Goal: Task Accomplishment & Management: Manage account settings

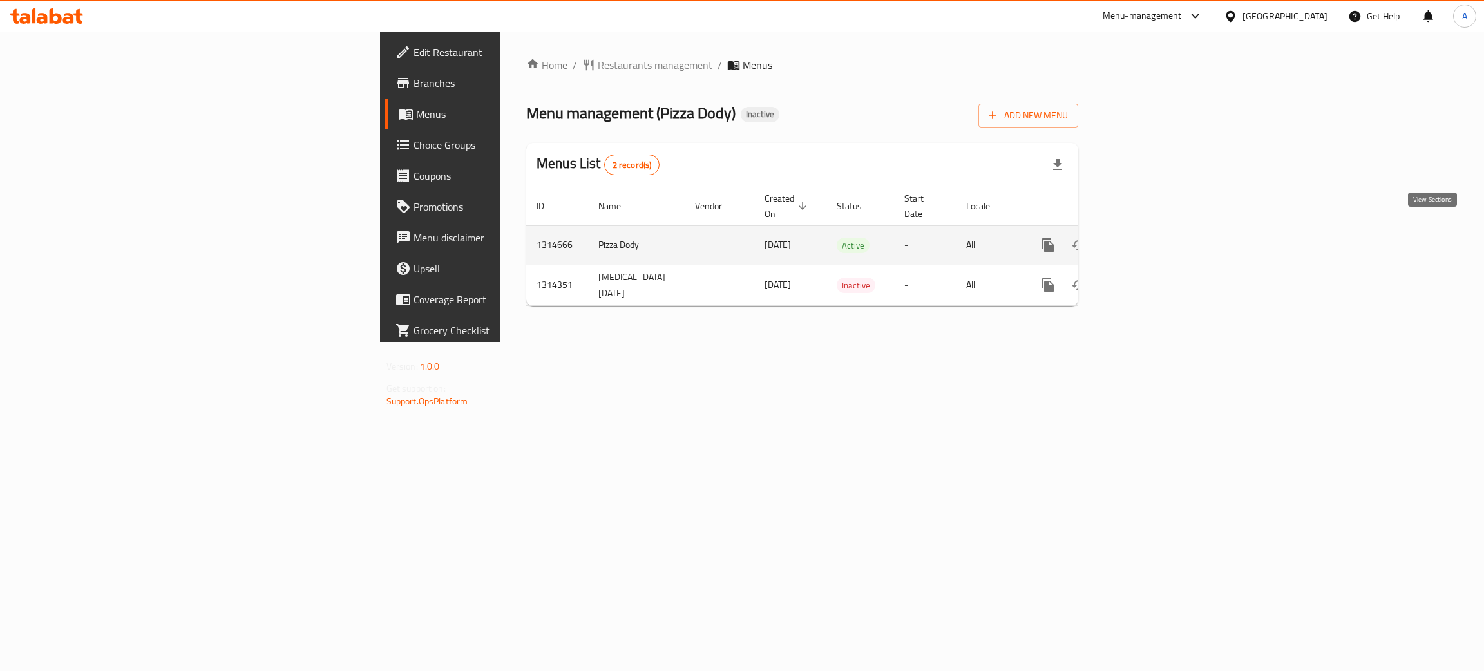
click at [1148, 238] on icon "enhanced table" at bounding box center [1140, 245] width 15 height 15
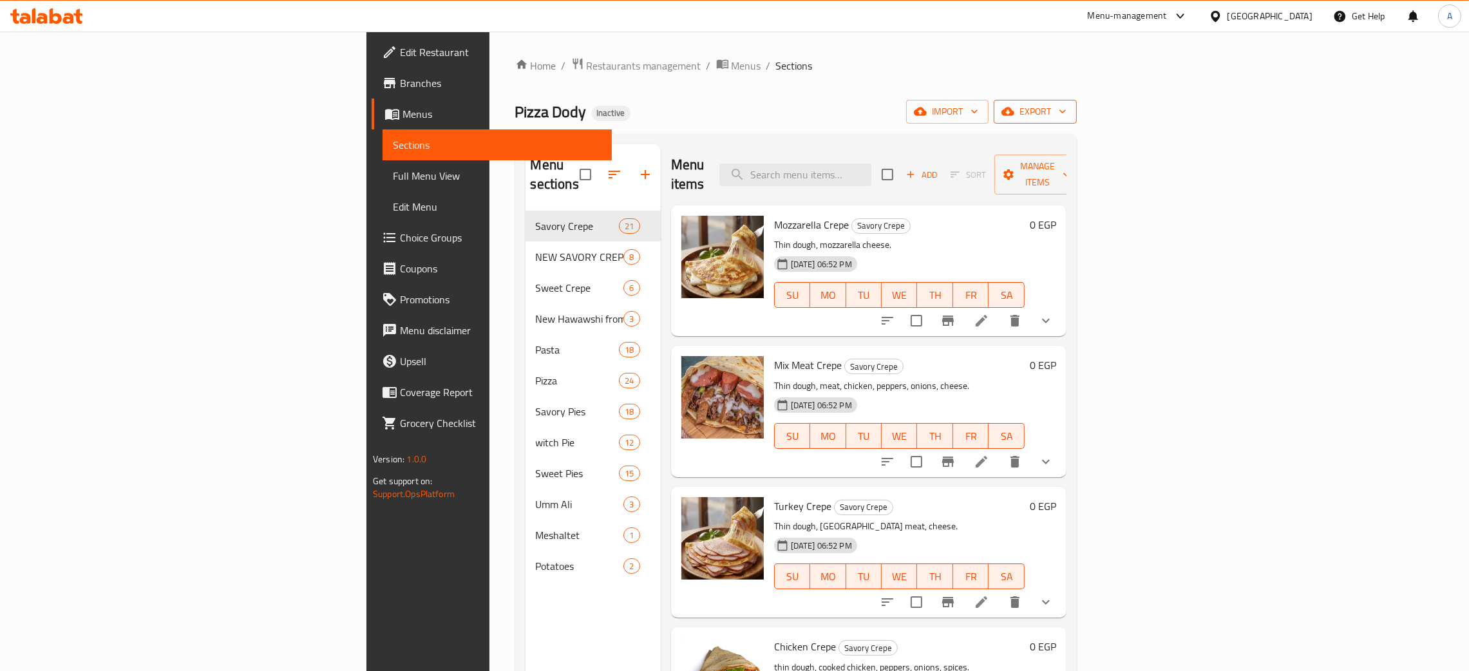
click at [1069, 111] on icon "button" at bounding box center [1062, 111] width 13 height 13
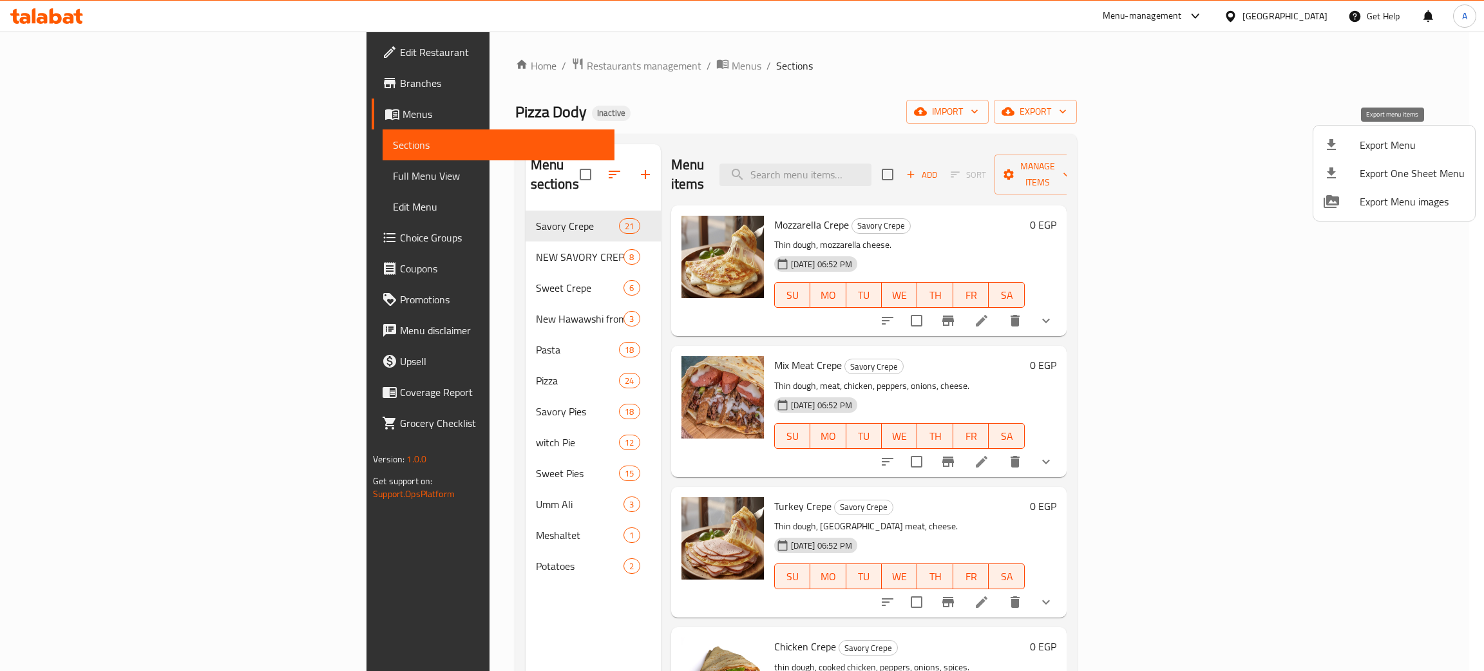
click at [1358, 147] on div at bounding box center [1342, 144] width 36 height 15
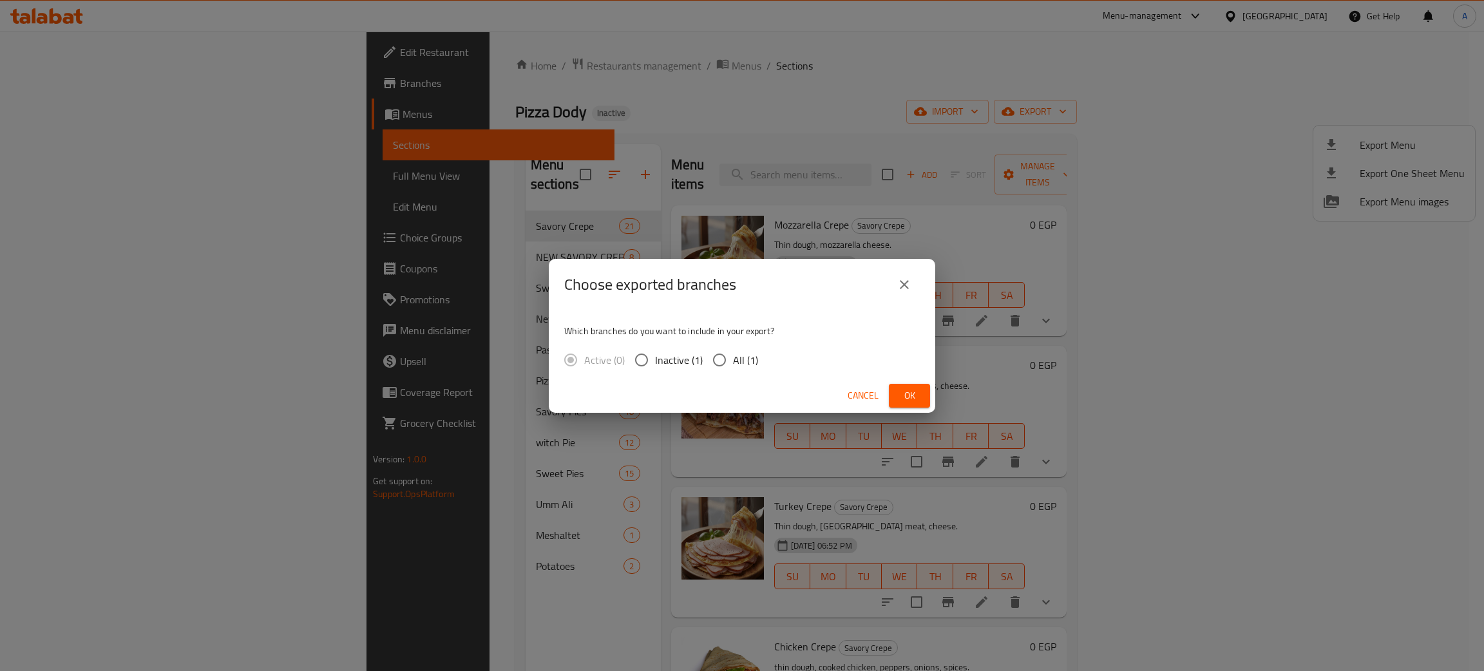
click at [911, 396] on span "Ok" at bounding box center [909, 396] width 21 height 16
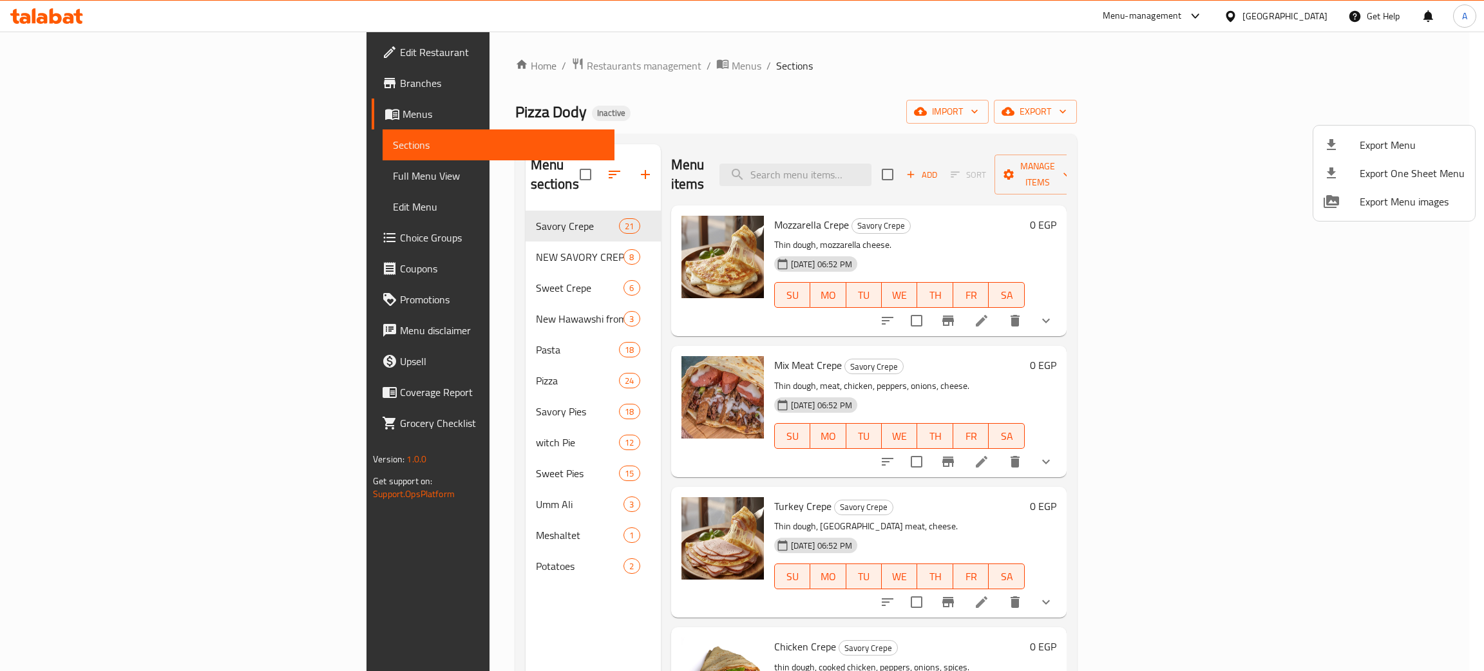
click at [1303, 17] on div at bounding box center [742, 335] width 1484 height 671
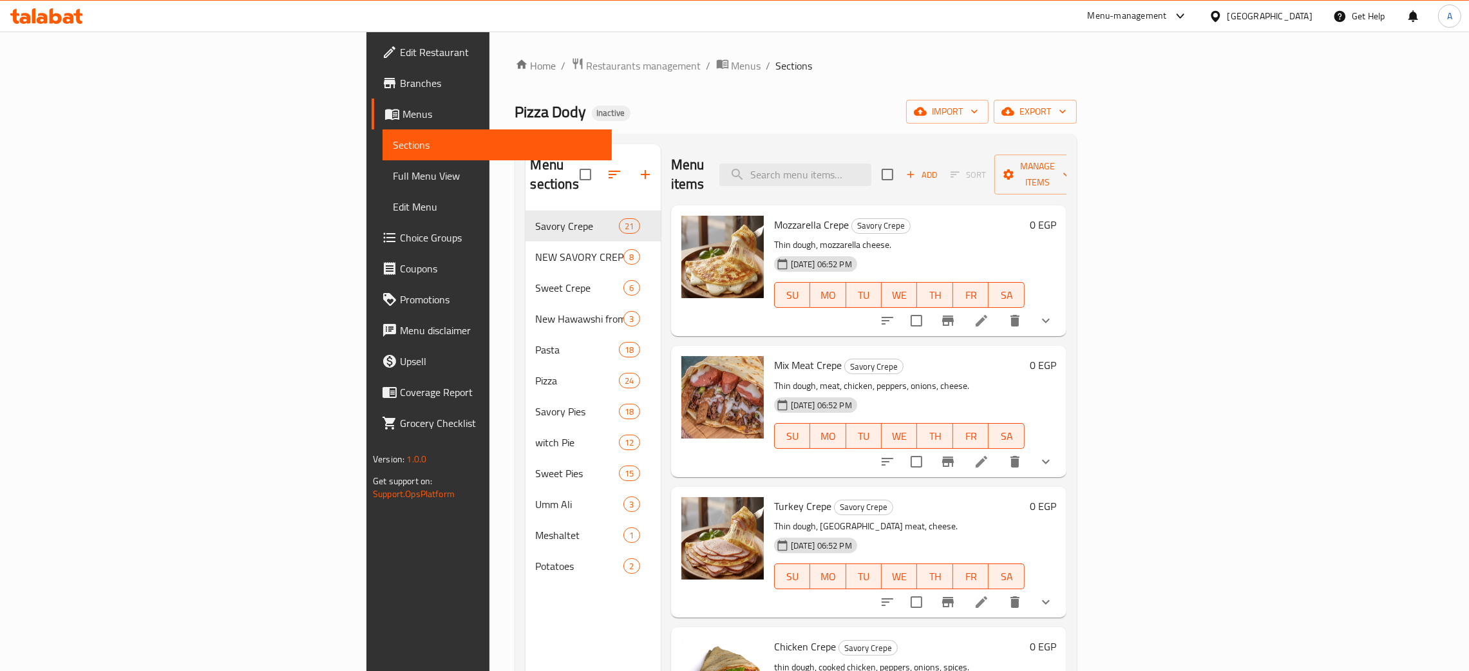
click at [1311, 15] on div "[GEOGRAPHIC_DATA]" at bounding box center [1261, 16] width 124 height 31
click at [1297, 19] on div "[GEOGRAPHIC_DATA]" at bounding box center [1270, 16] width 85 height 14
click at [1181, 339] on div "[GEOGRAPHIC_DATA]" at bounding box center [1172, 338] width 85 height 14
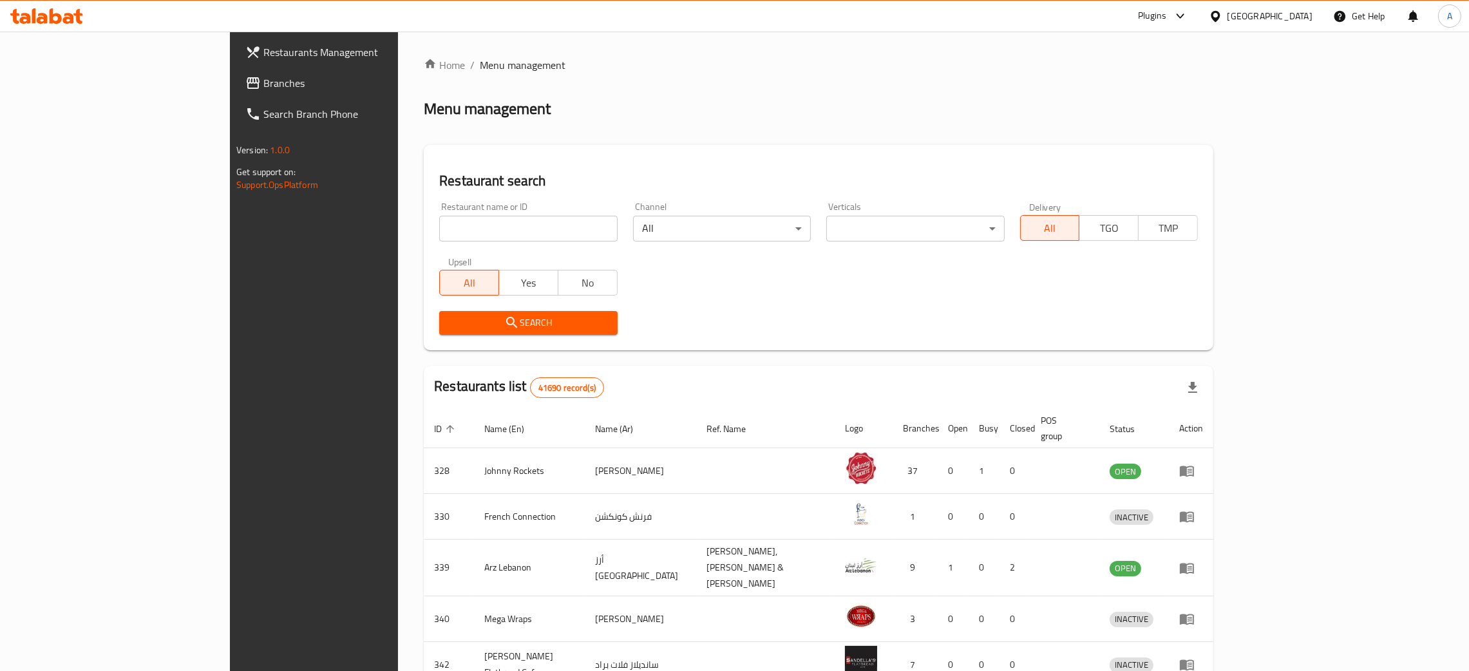
click at [442, 227] on input "search" at bounding box center [528, 229] width 178 height 26
paste input "Grandma’s"
type input "Grandma"
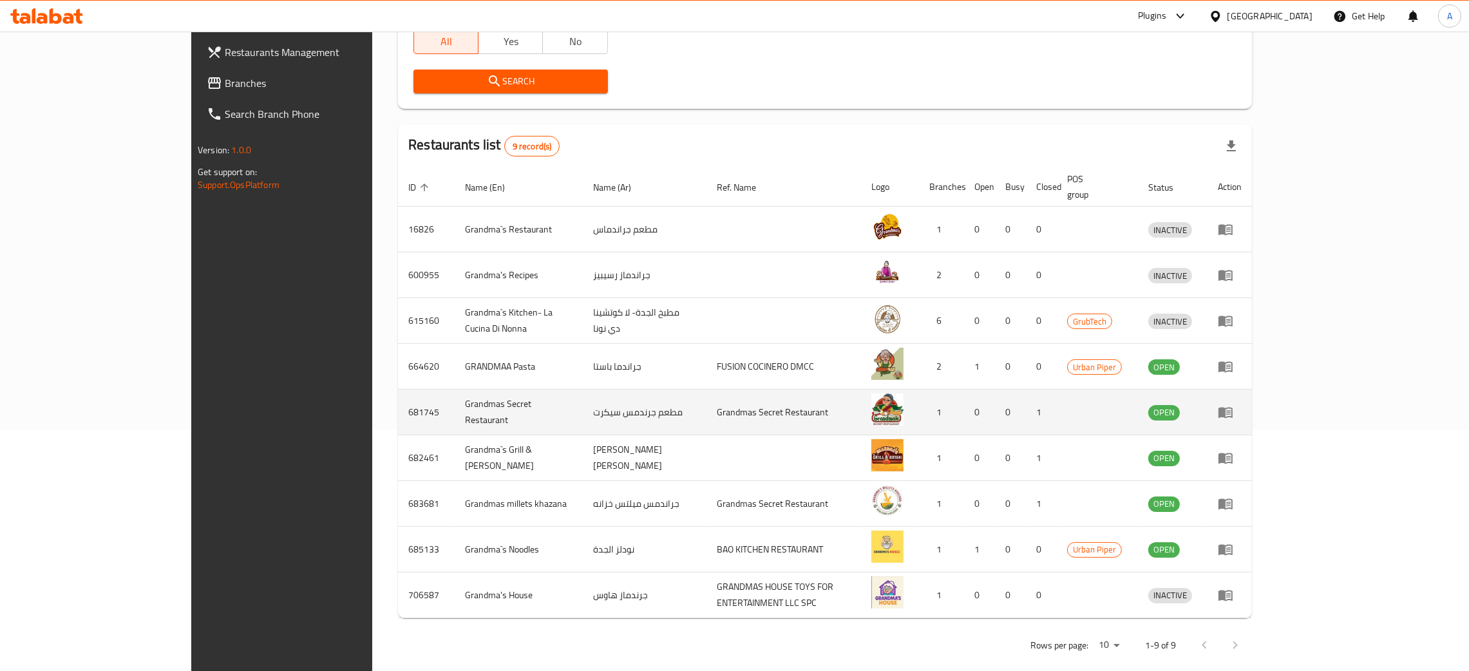
scroll to position [246, 0]
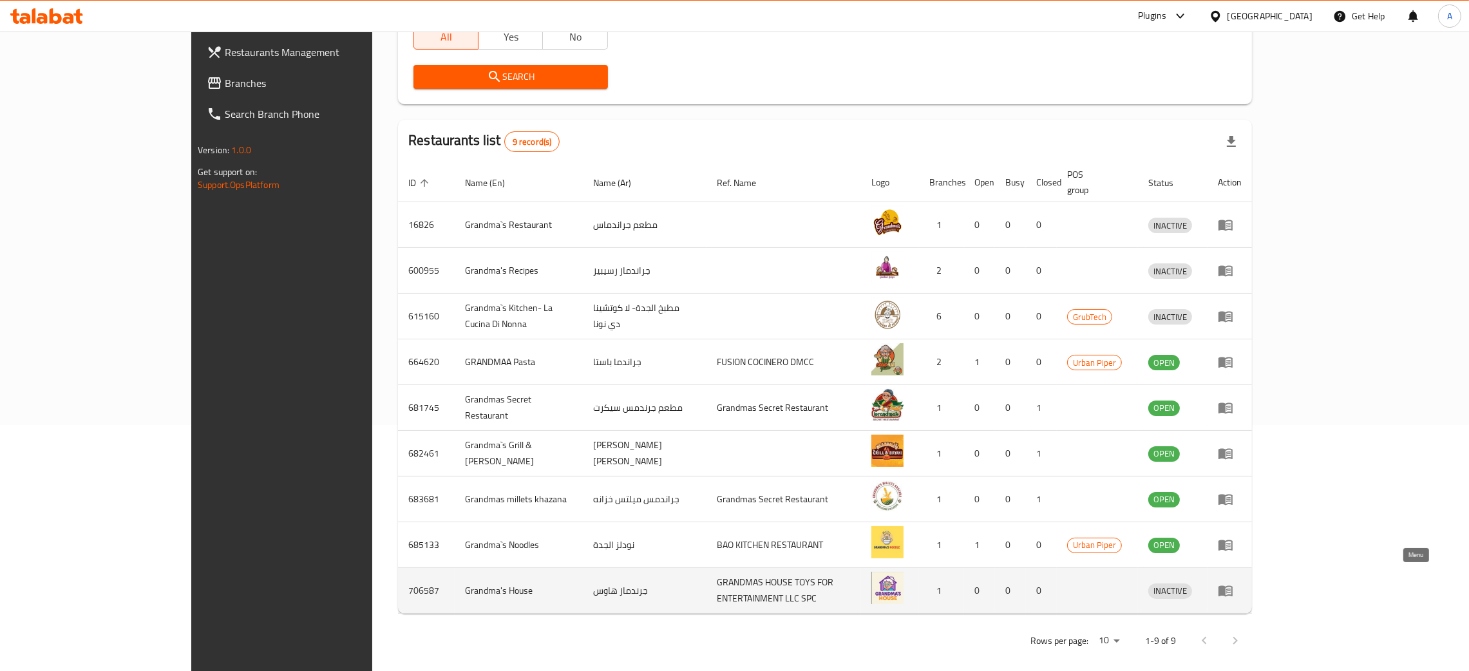
click at [1231, 589] on icon "enhanced table" at bounding box center [1228, 591] width 5 height 5
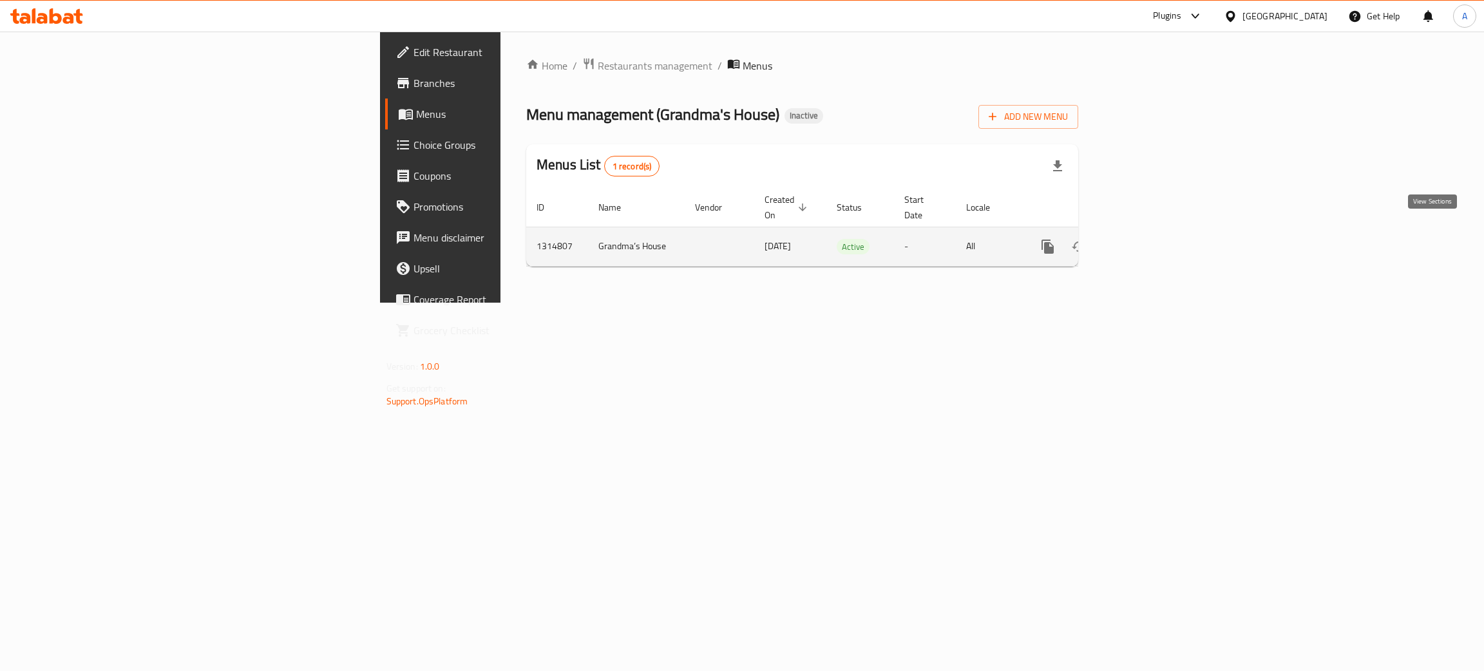
click at [1146, 241] on icon "enhanced table" at bounding box center [1141, 247] width 12 height 12
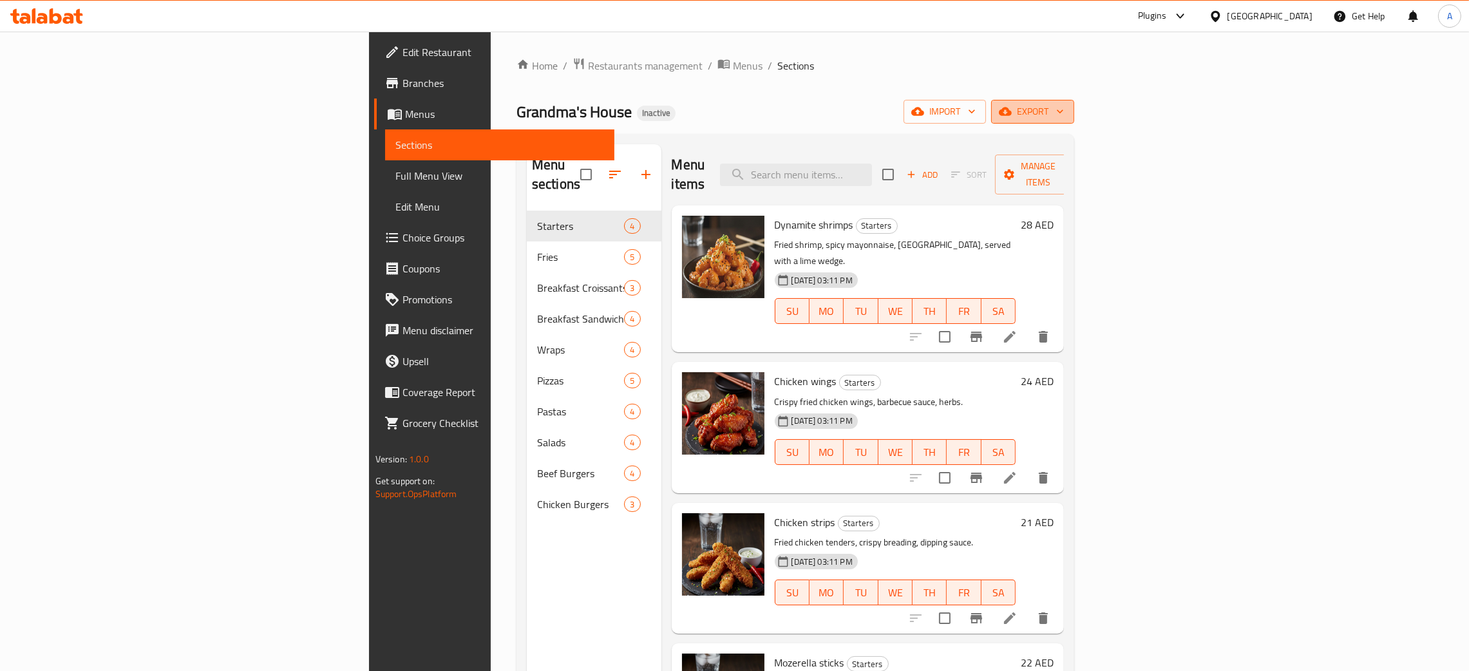
click at [1063, 113] on icon "button" at bounding box center [1060, 112] width 6 height 4
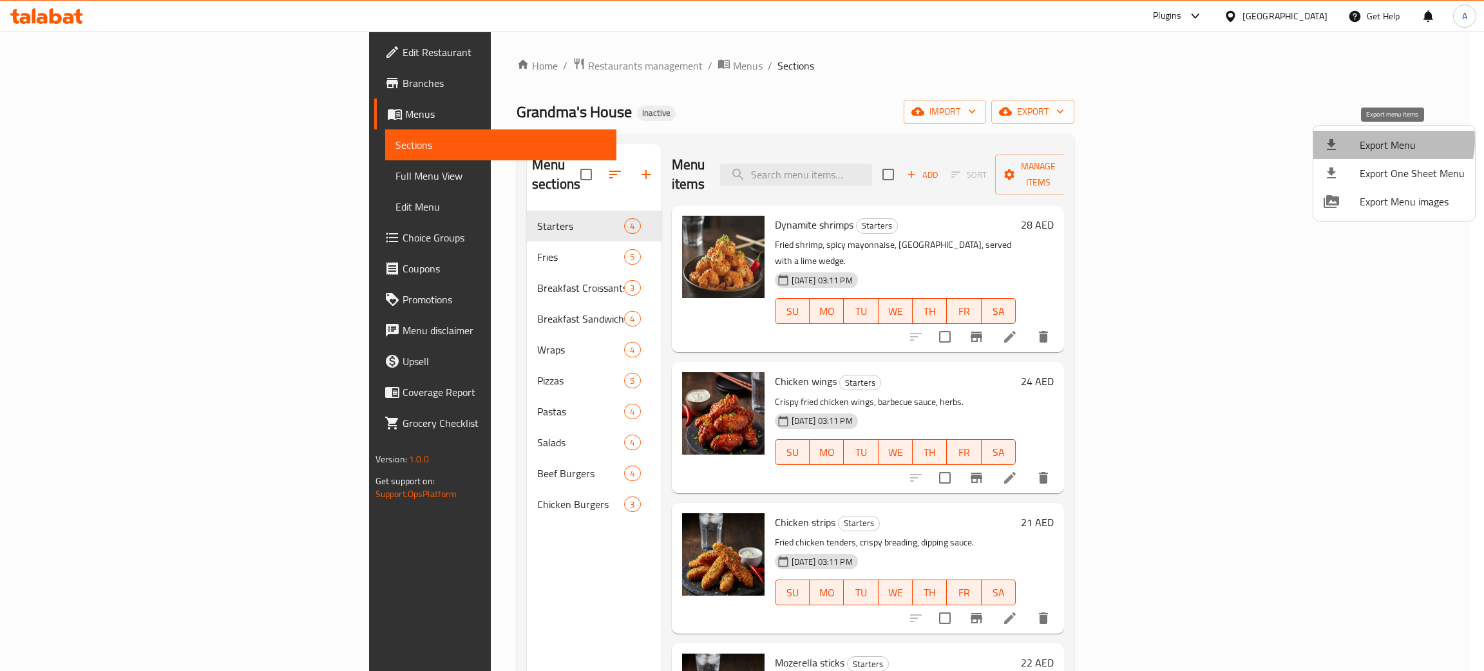
click at [1387, 140] on span "Export Menu" at bounding box center [1412, 144] width 105 height 15
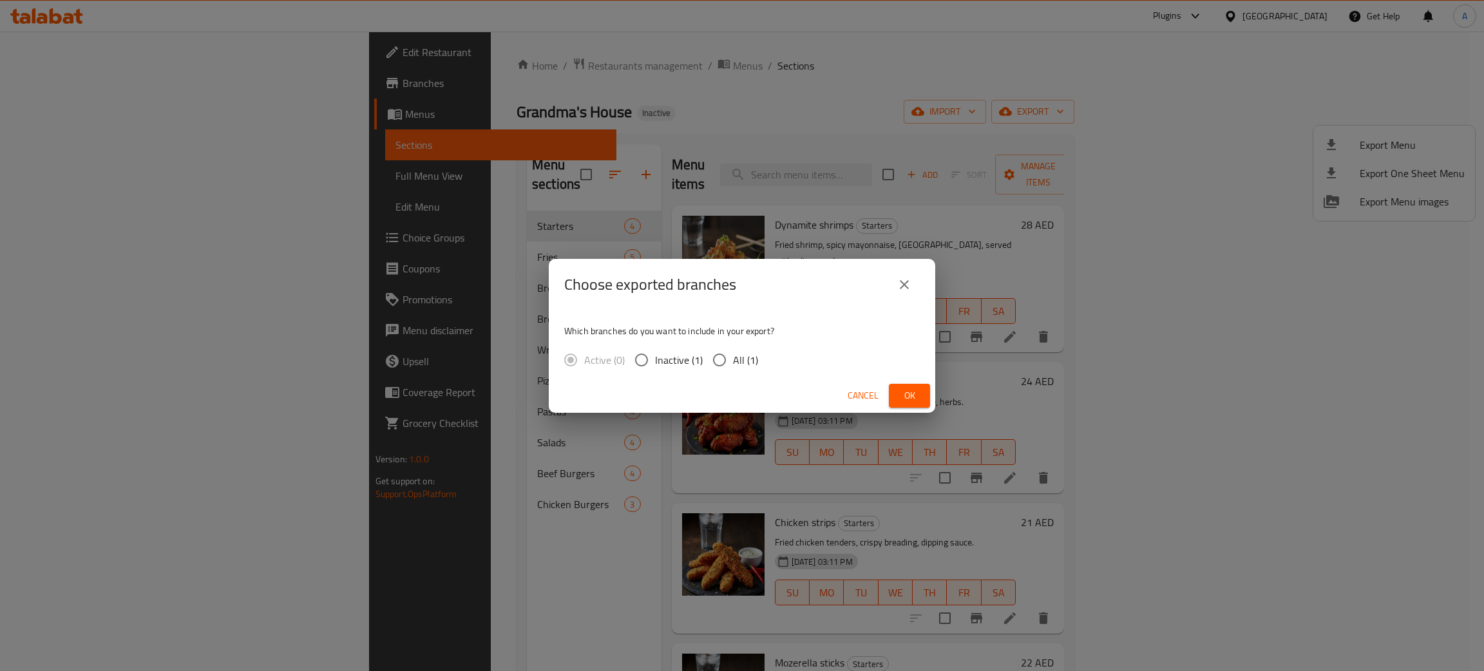
click at [909, 390] on span "Ok" at bounding box center [909, 396] width 21 height 16
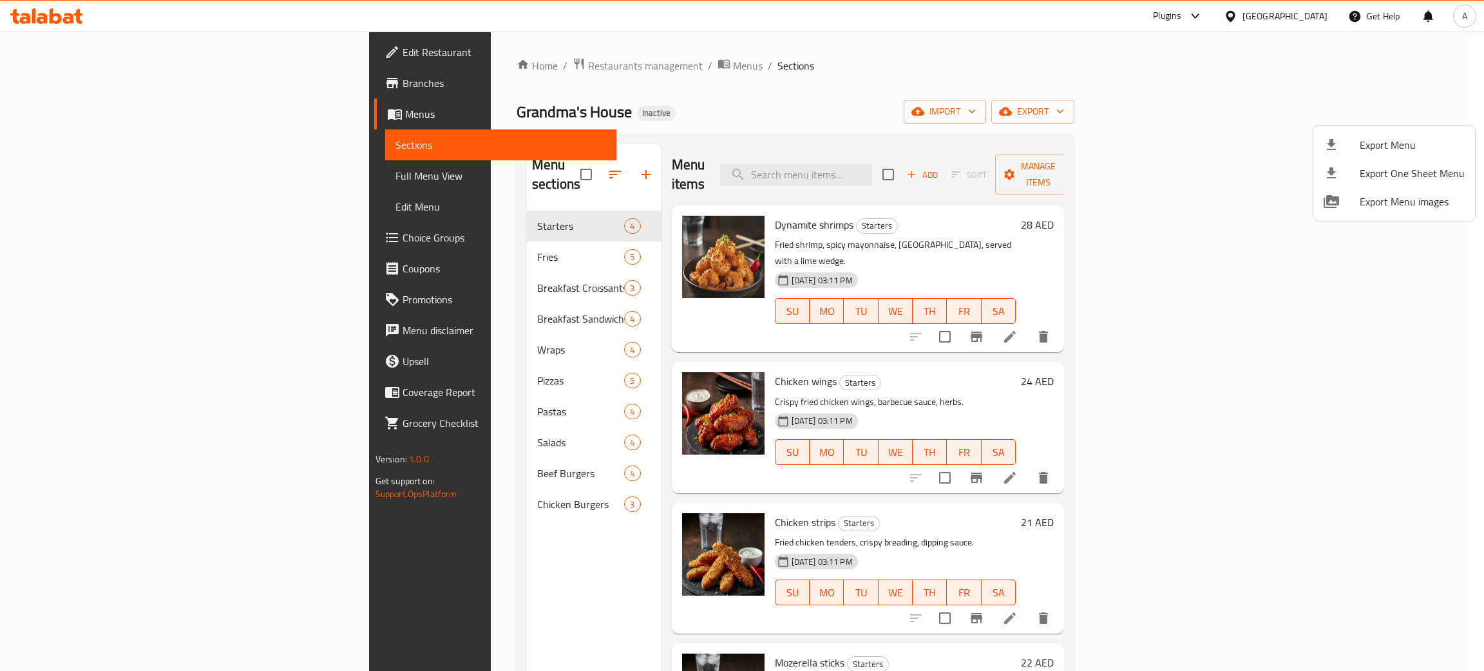
click at [75, 54] on div at bounding box center [742, 335] width 1484 height 671
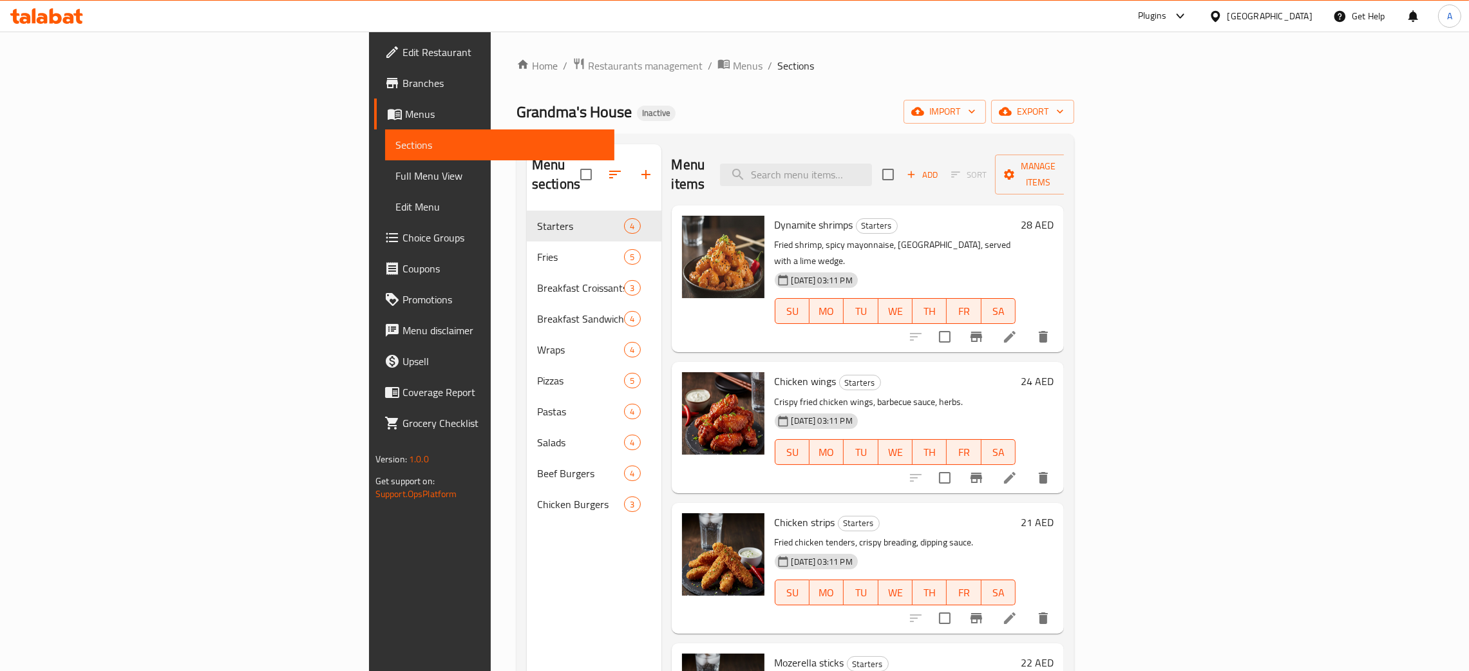
click at [403, 52] on span "Edit Restaurant" at bounding box center [504, 51] width 202 height 15
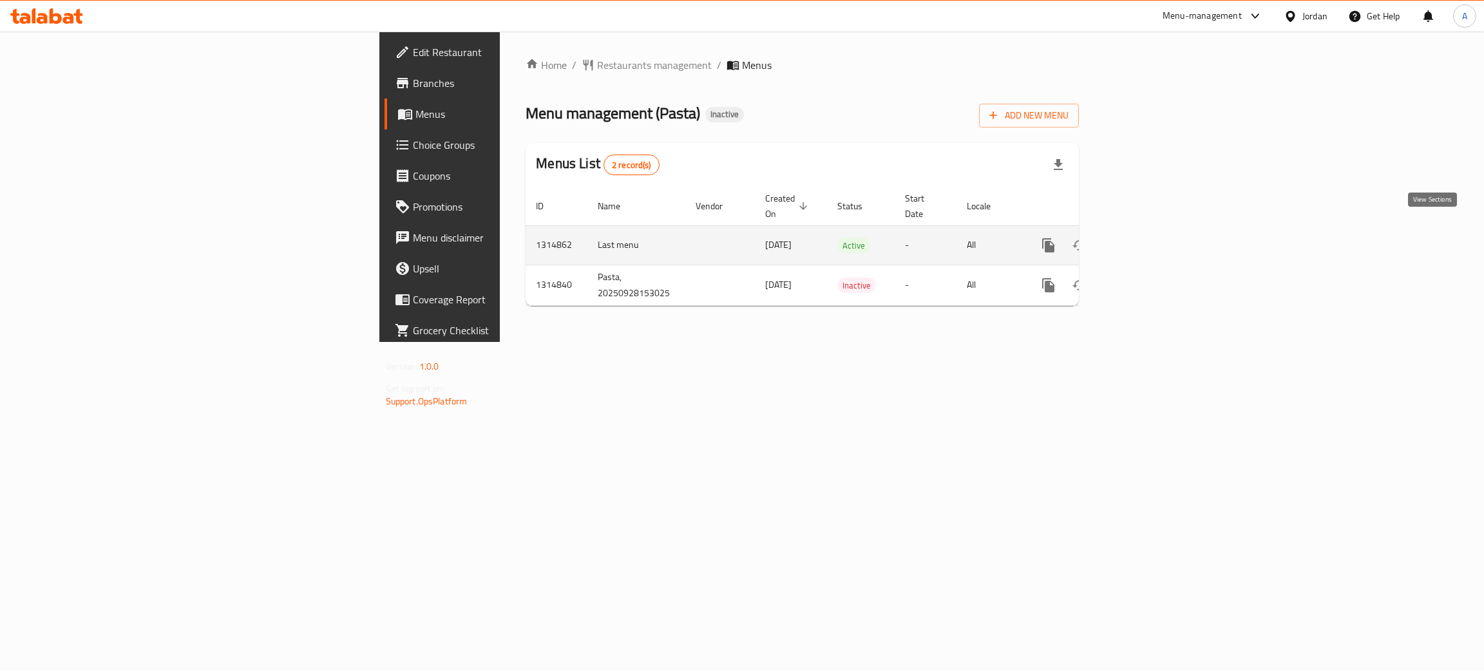
click at [1149, 238] on icon "enhanced table" at bounding box center [1141, 245] width 15 height 15
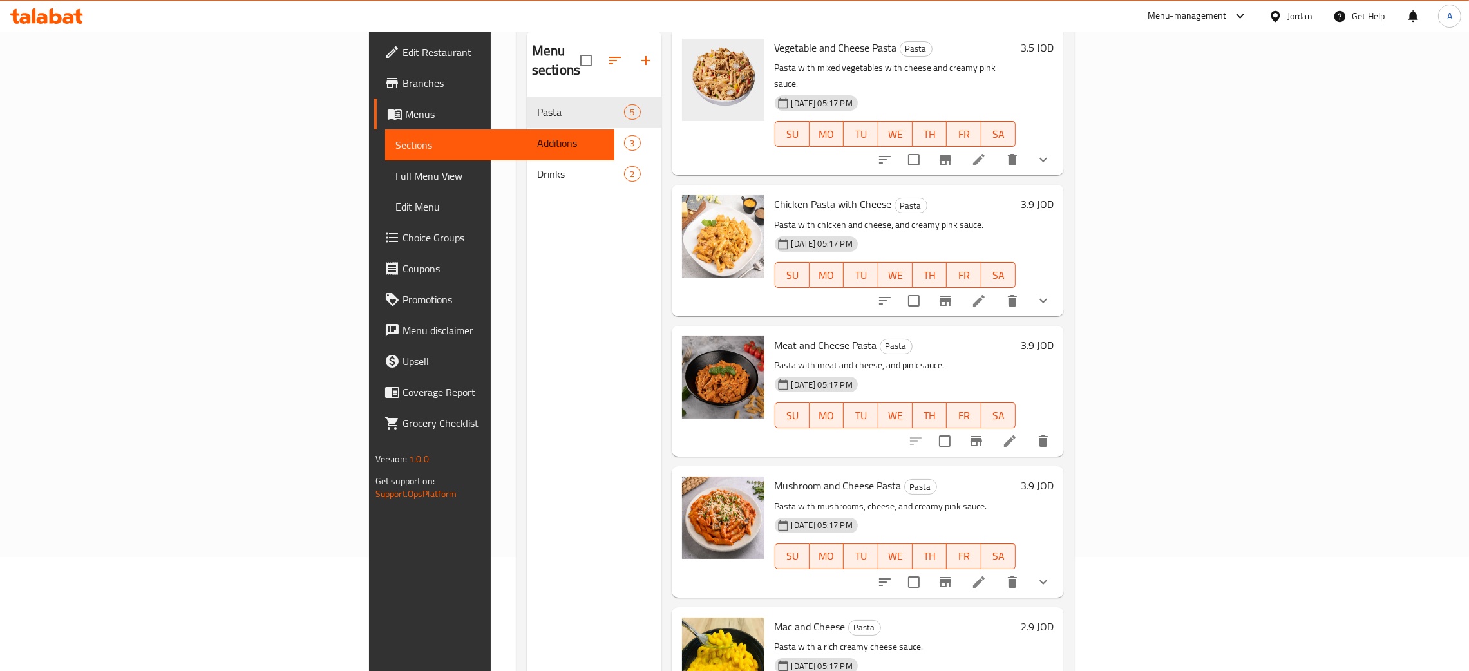
scroll to position [182, 0]
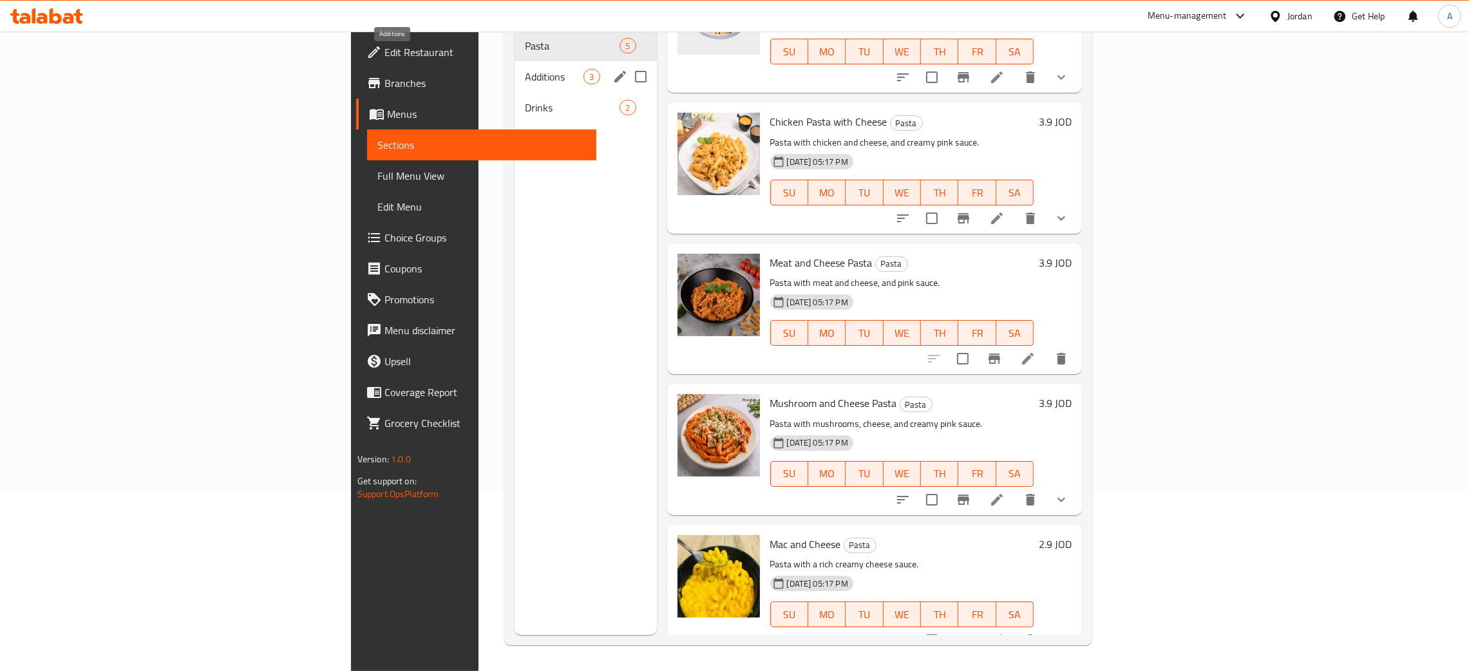
click at [525, 69] on span "Additions" at bounding box center [554, 76] width 59 height 15
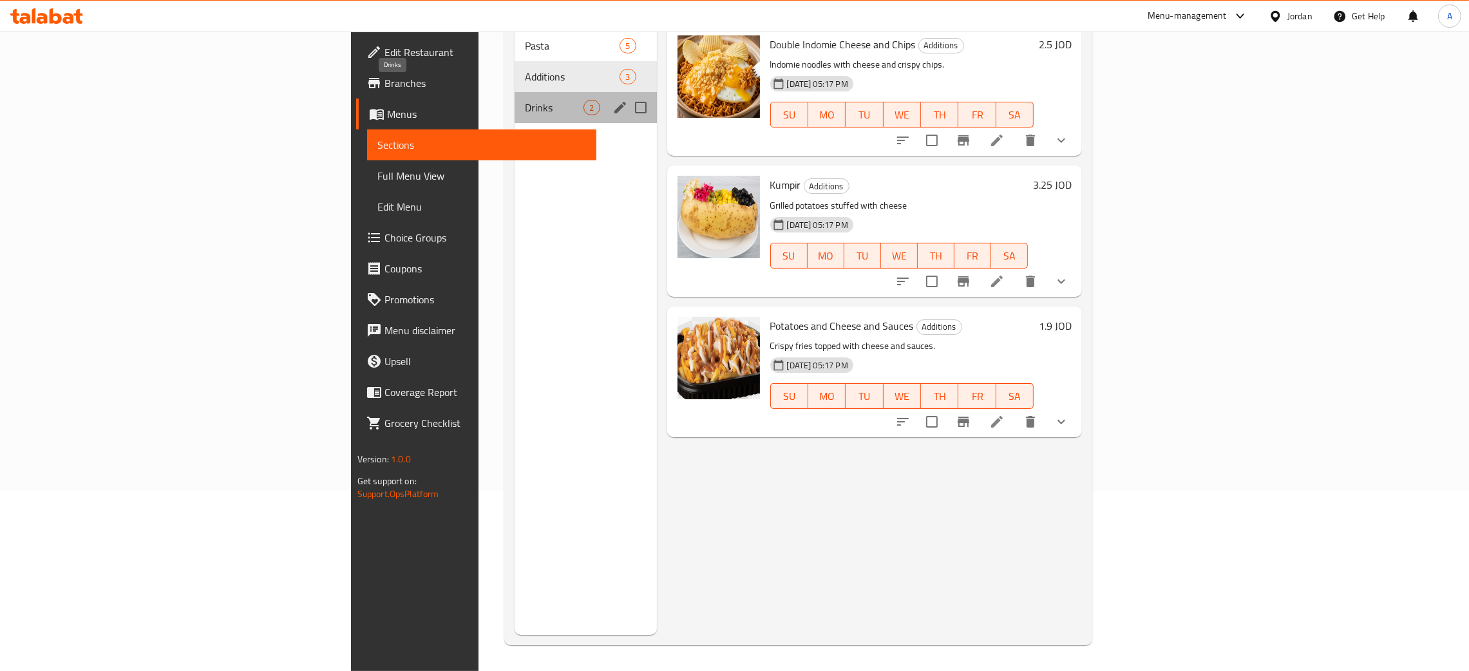
click at [525, 100] on span "Drinks" at bounding box center [554, 107] width 59 height 15
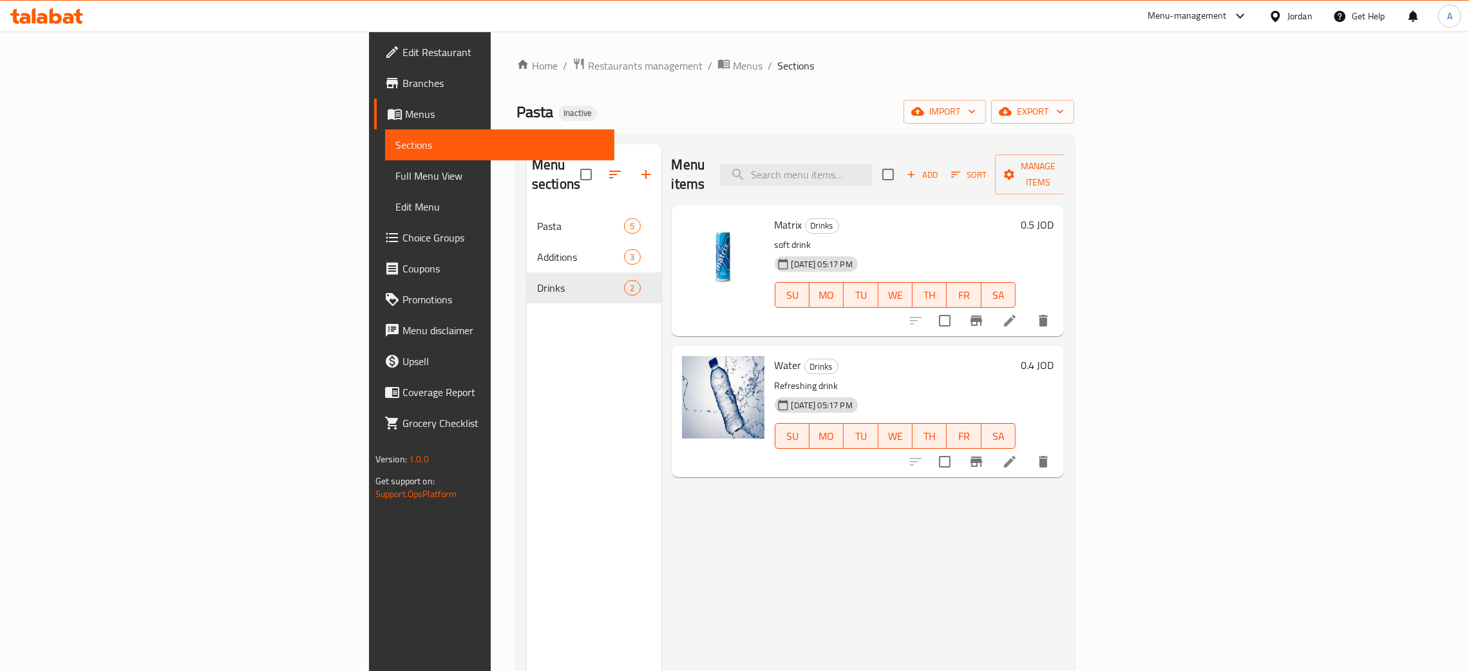
click at [1302, 14] on div "Jordan" at bounding box center [1299, 16] width 25 height 14
click at [1141, 278] on div "[GEOGRAPHIC_DATA]" at bounding box center [1173, 278] width 106 height 30
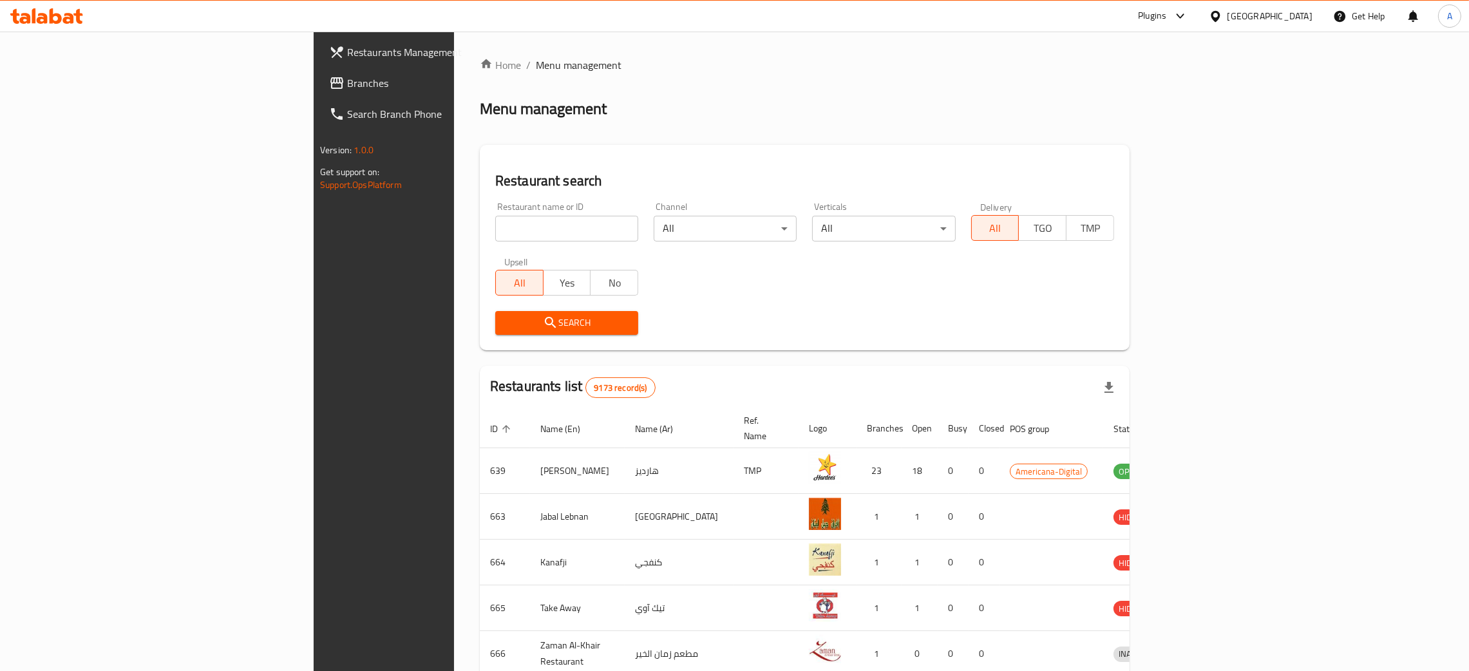
click at [495, 220] on input "search" at bounding box center [566, 229] width 143 height 26
paste input "Good women restaurant"
type input "Good women restaurant"
click button "Search" at bounding box center [566, 323] width 143 height 24
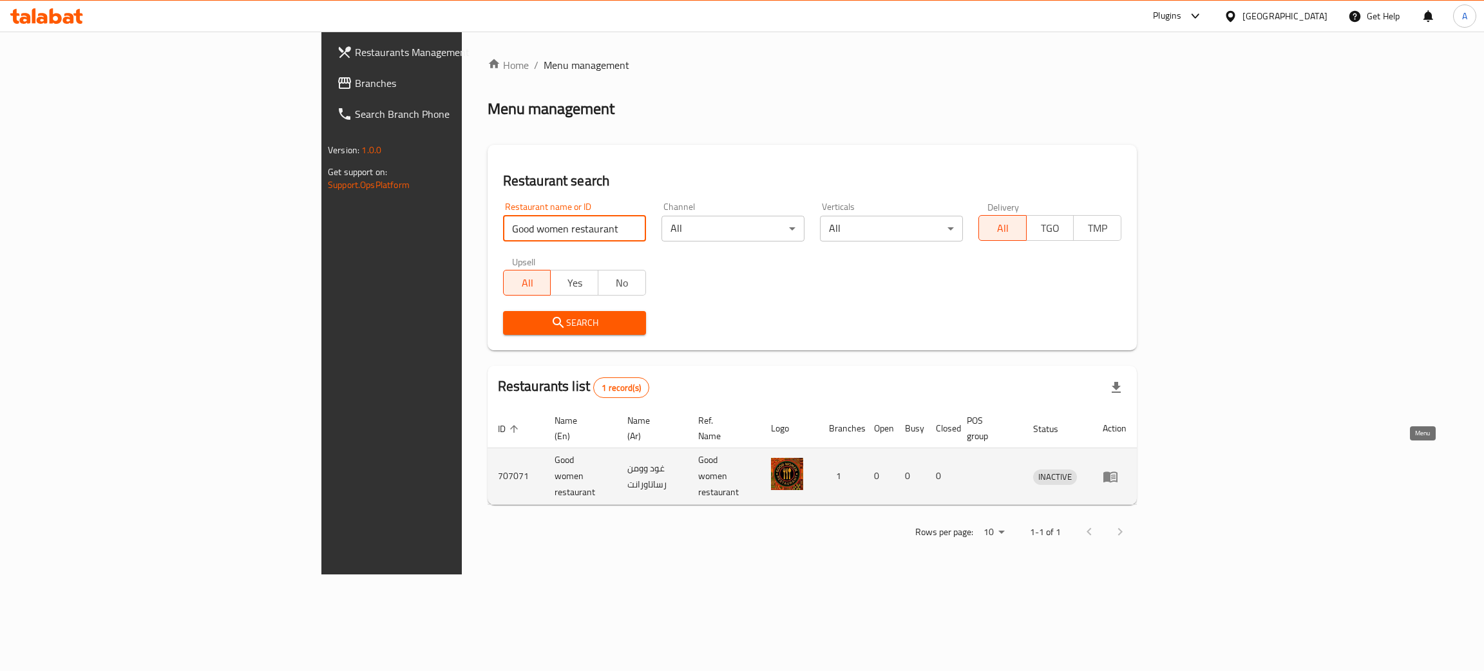
click at [1117, 471] on icon "enhanced table" at bounding box center [1110, 476] width 14 height 11
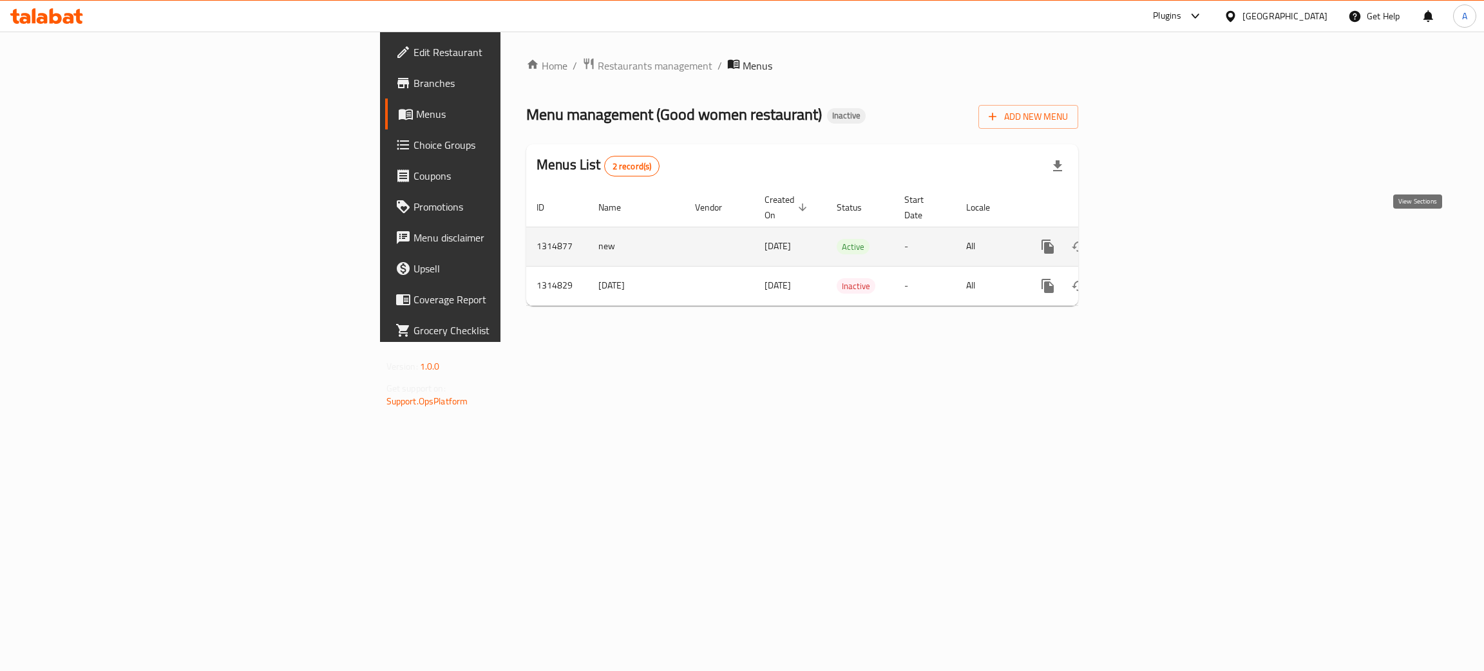
click at [1148, 239] on icon "enhanced table" at bounding box center [1140, 246] width 15 height 15
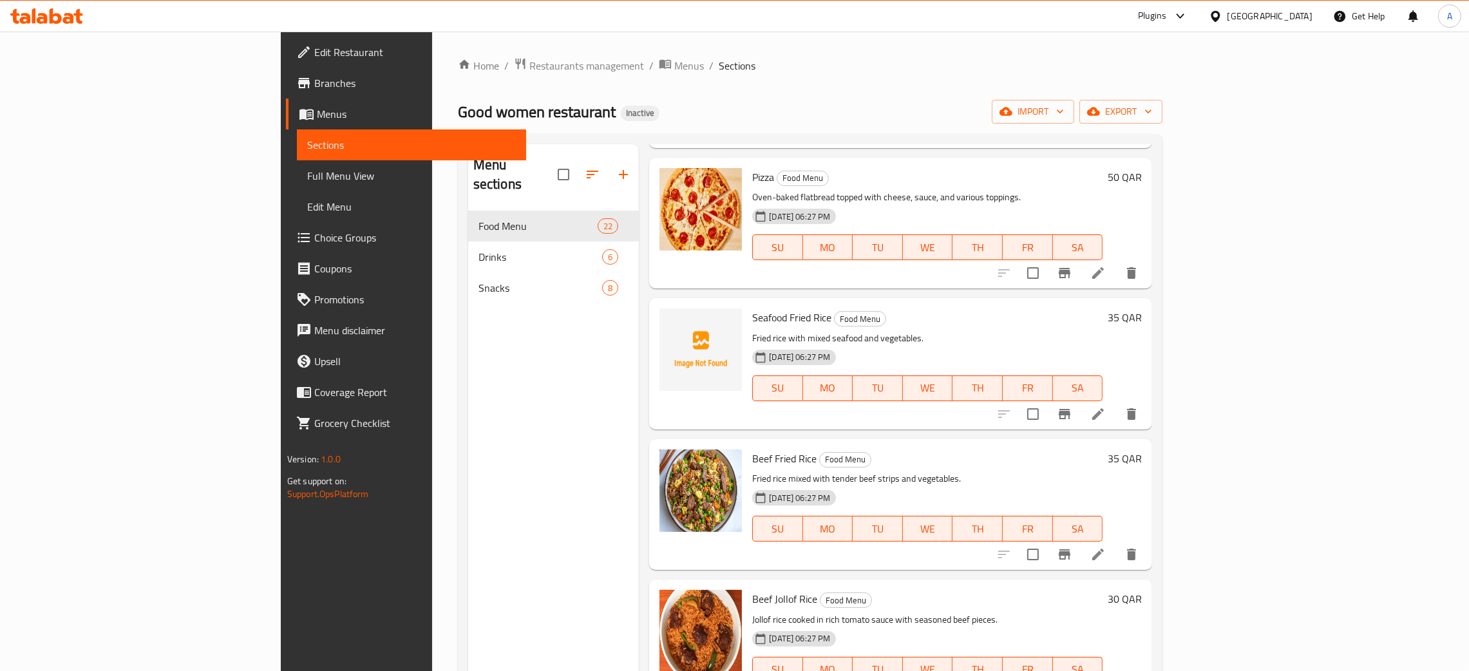
scroll to position [2221, 0]
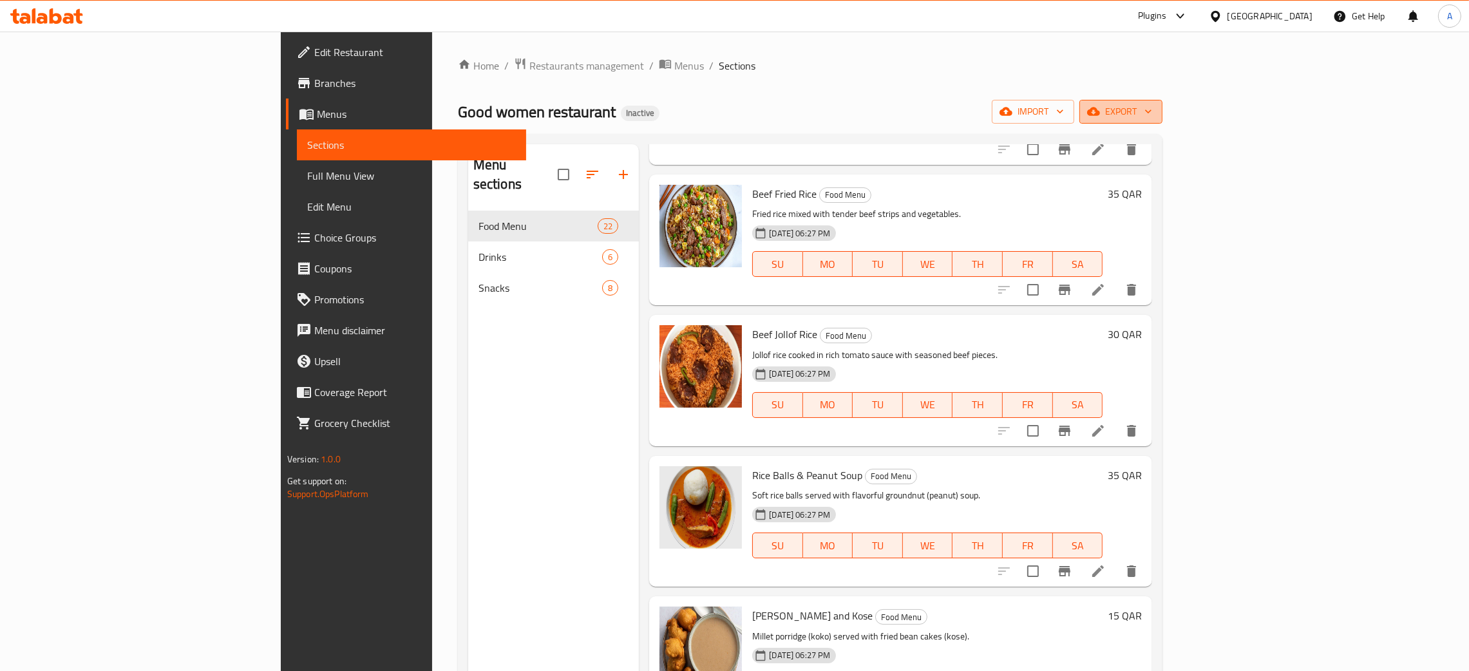
click at [1155, 114] on icon "button" at bounding box center [1148, 111] width 13 height 13
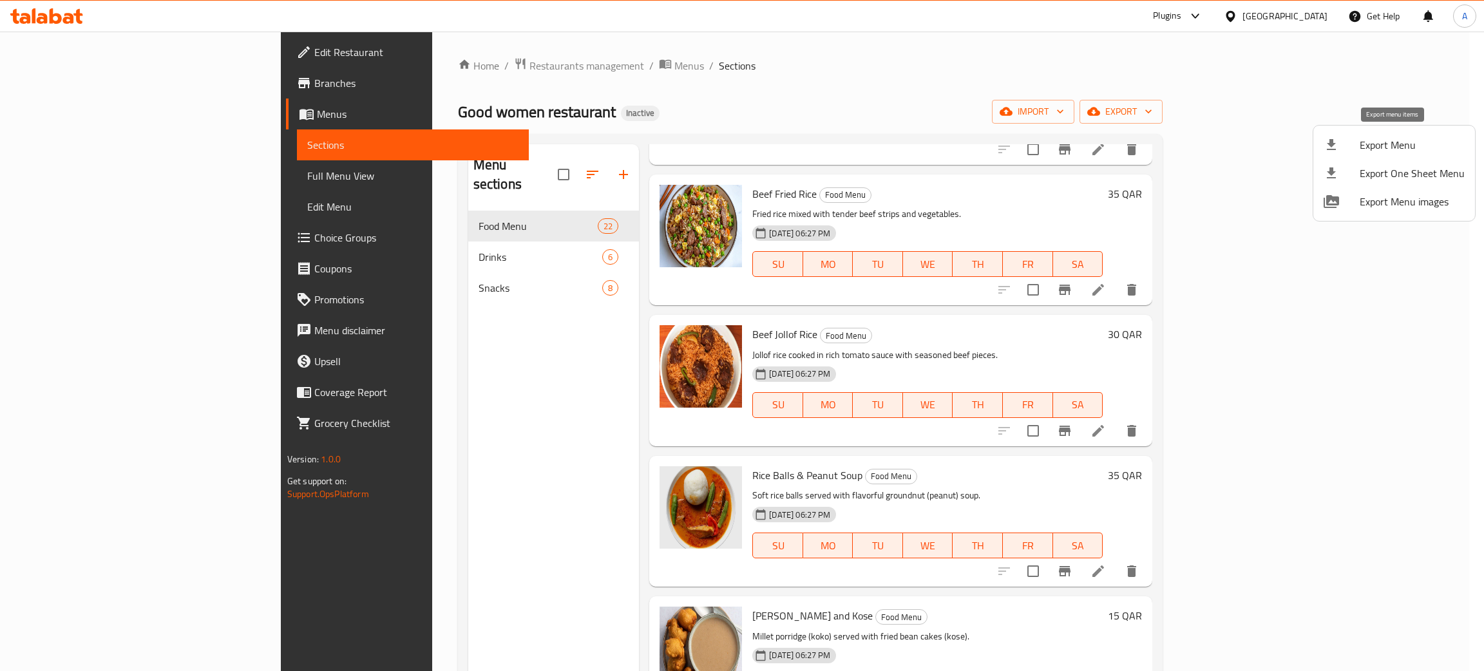
click at [1404, 147] on span "Export Menu" at bounding box center [1412, 144] width 105 height 15
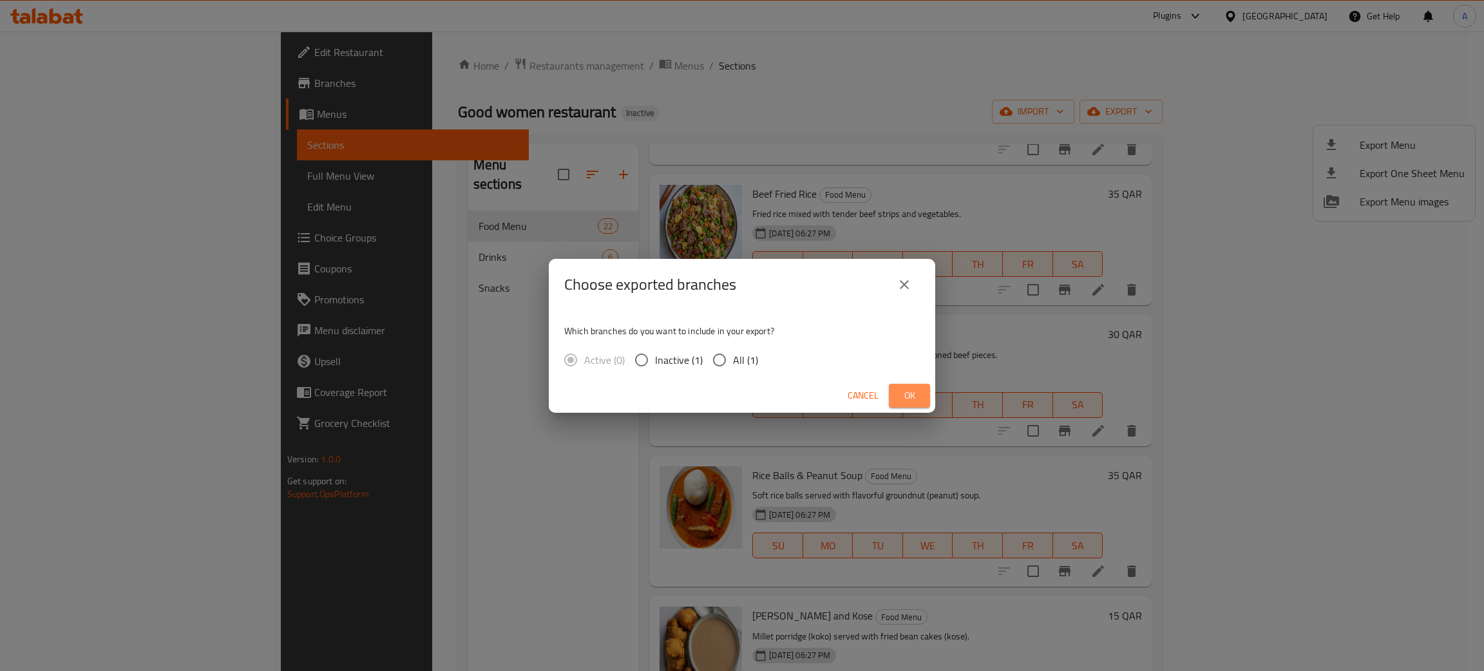
click at [903, 396] on span "Ok" at bounding box center [909, 396] width 21 height 16
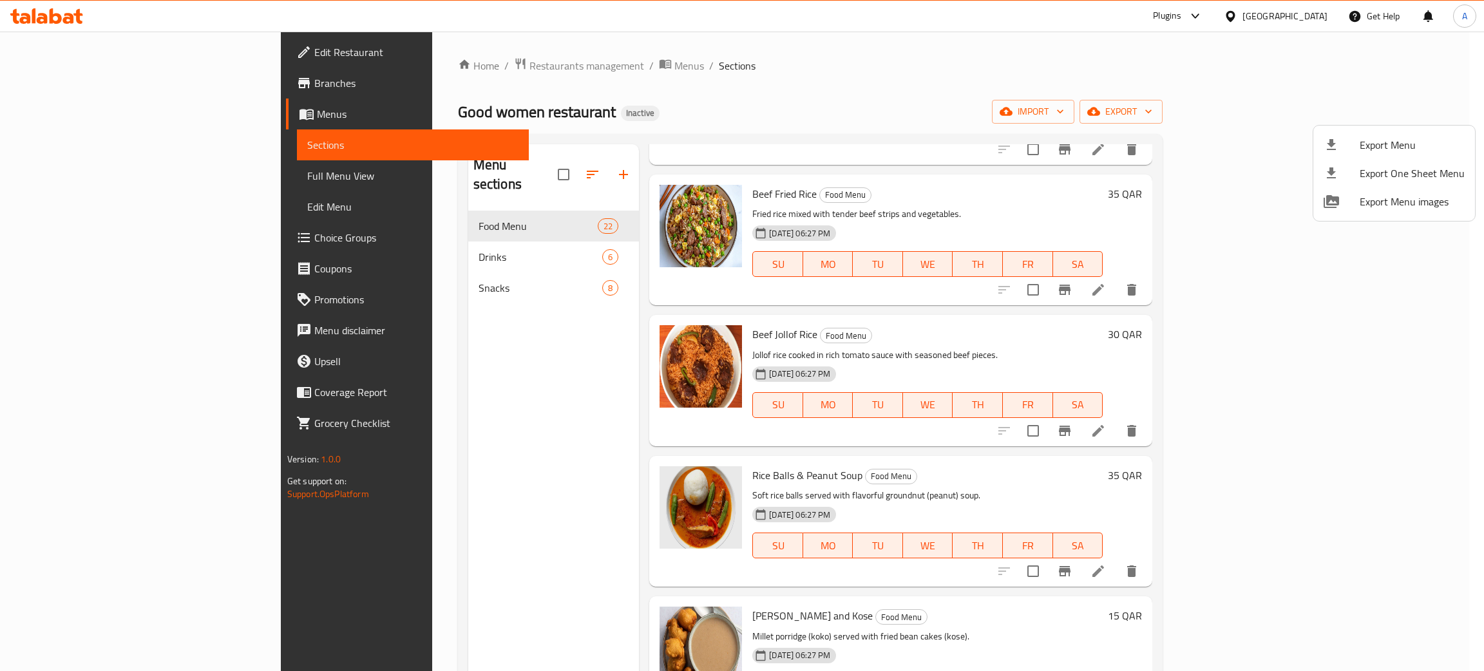
click at [446, 276] on div at bounding box center [742, 335] width 1484 height 671
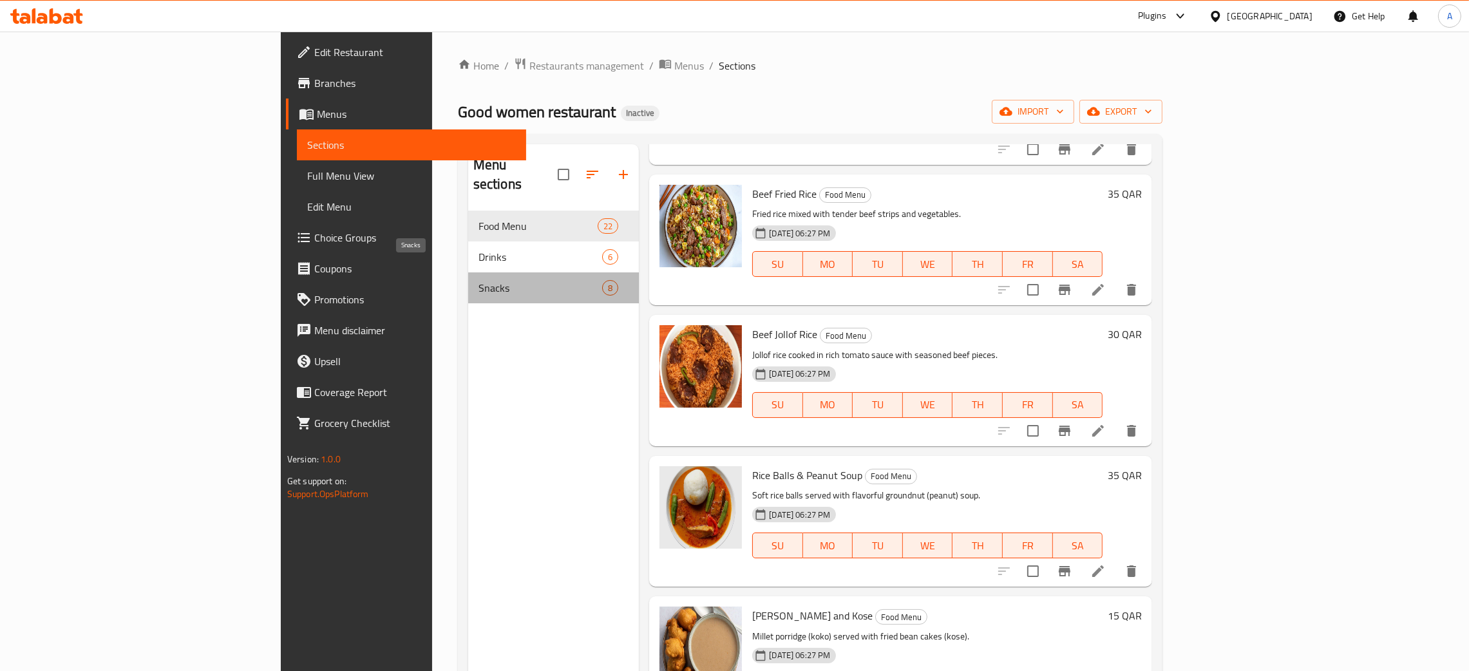
click at [479, 280] on span "Snacks" at bounding box center [541, 287] width 124 height 15
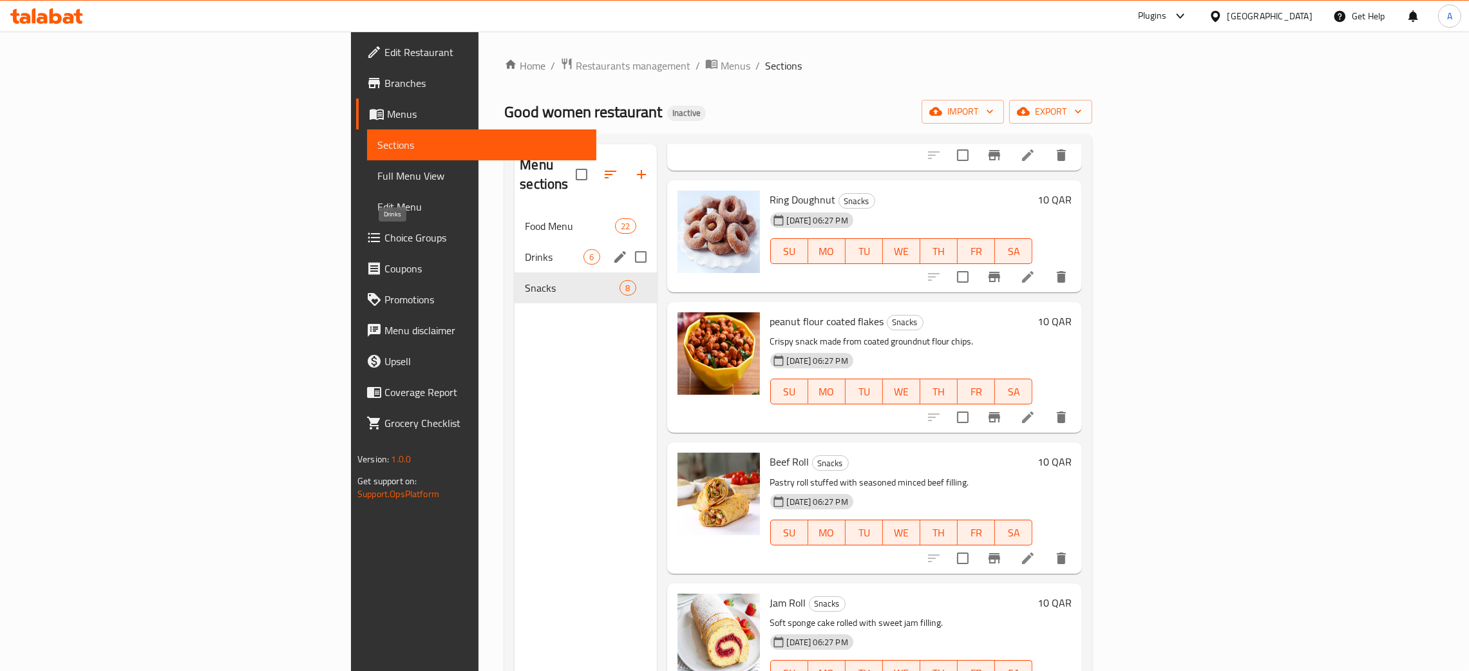
click at [525, 249] on span "Drinks" at bounding box center [554, 256] width 59 height 15
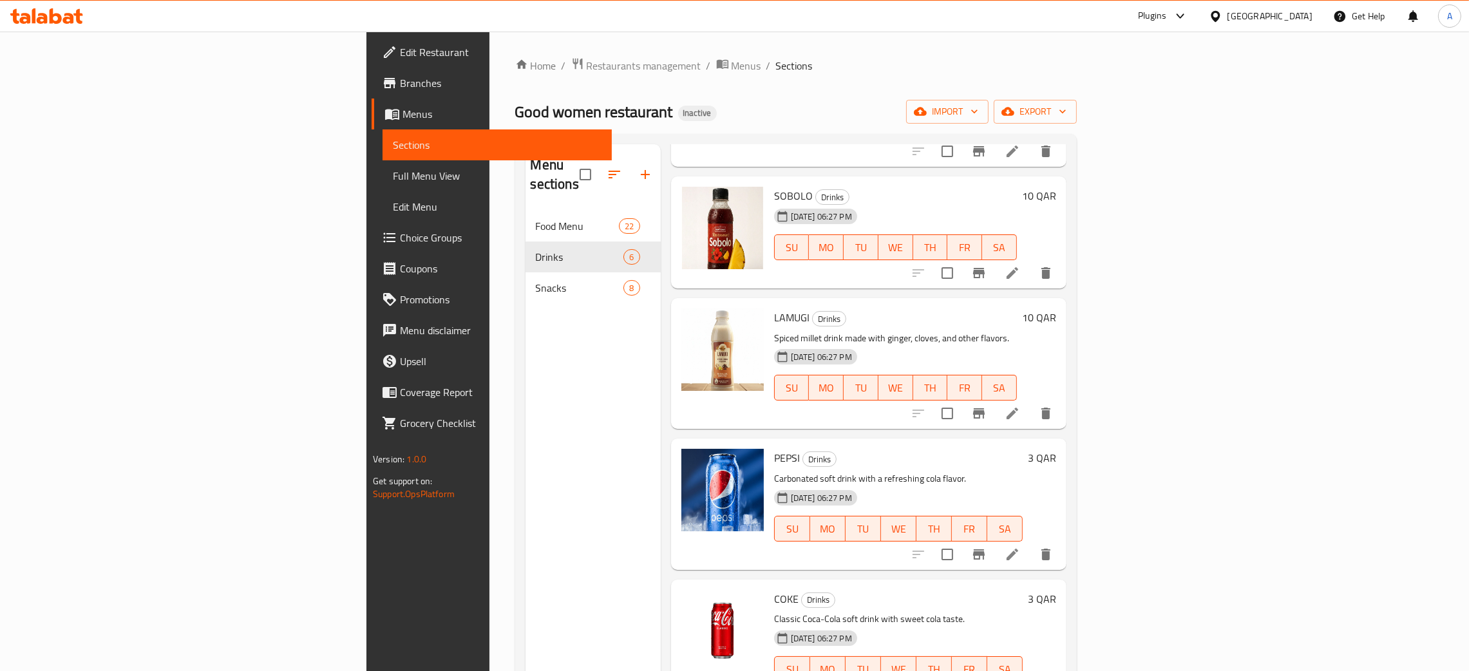
scroll to position [184, 0]
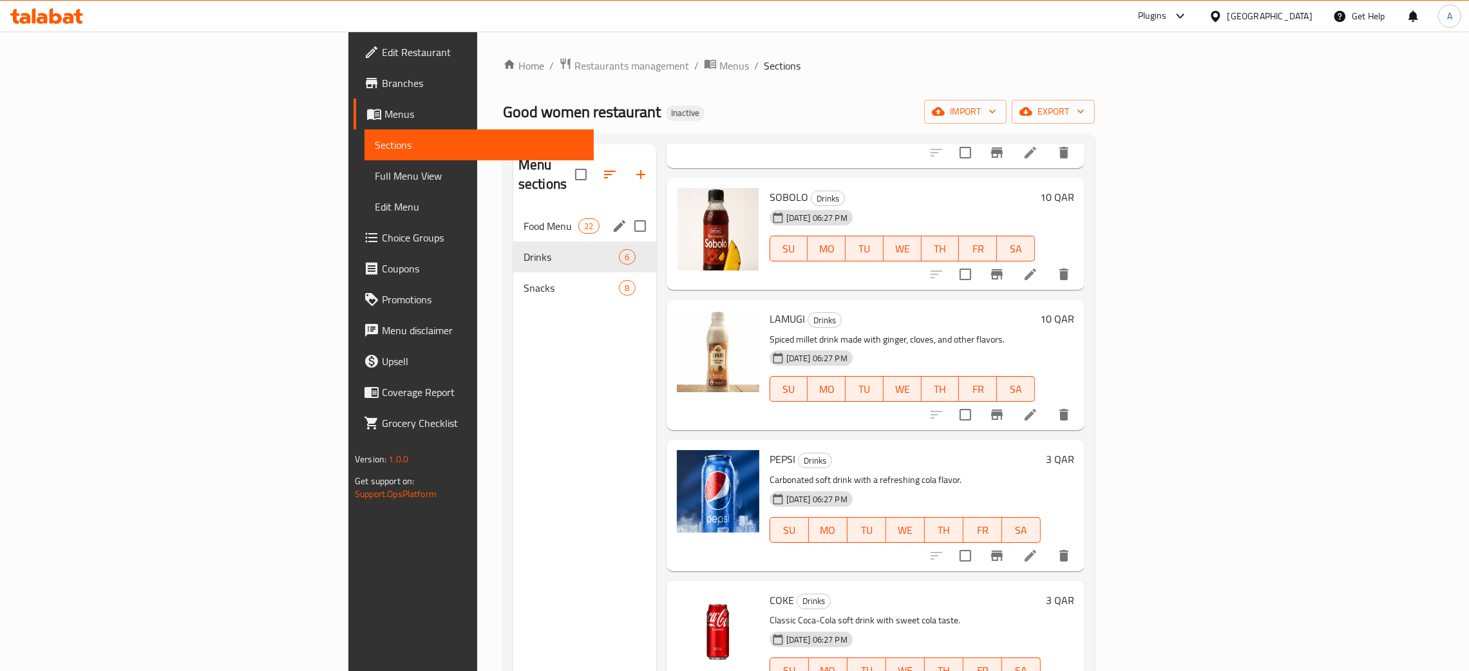
click at [513, 211] on div "Food Menu 22" at bounding box center [584, 226] width 143 height 31
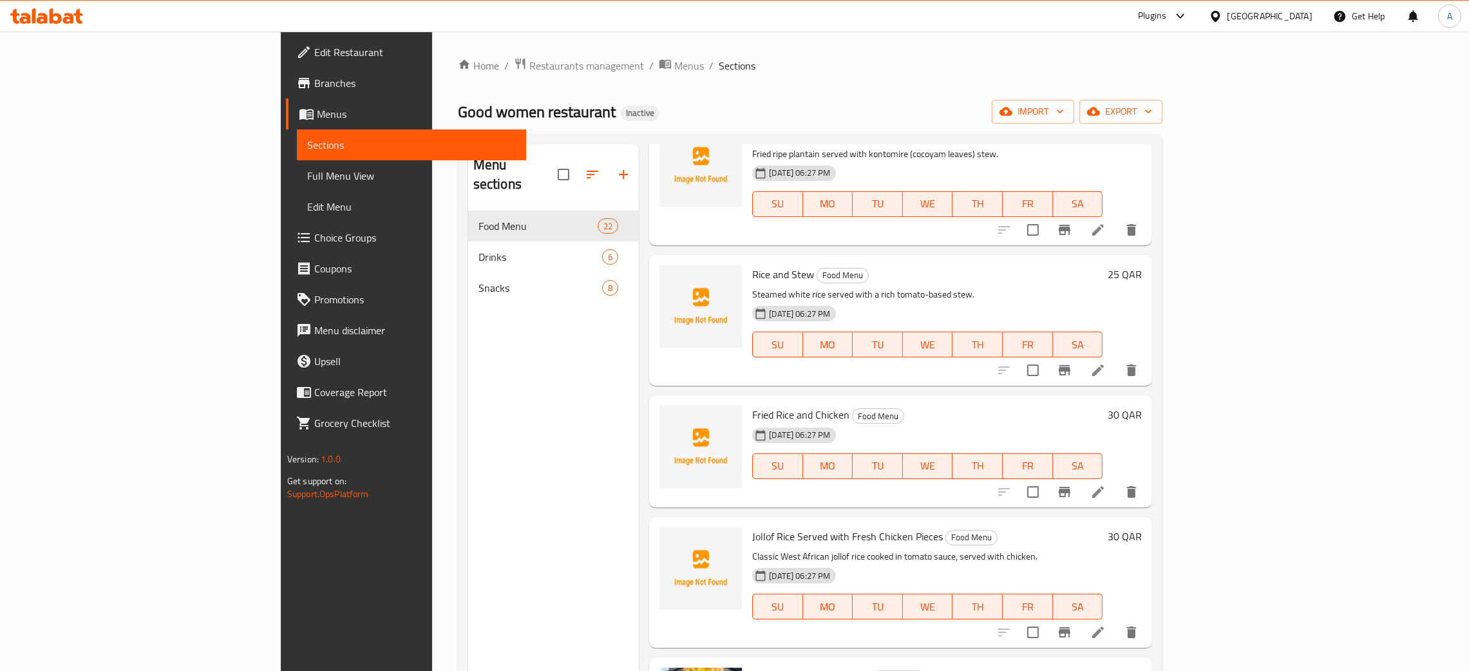
scroll to position [1150, 0]
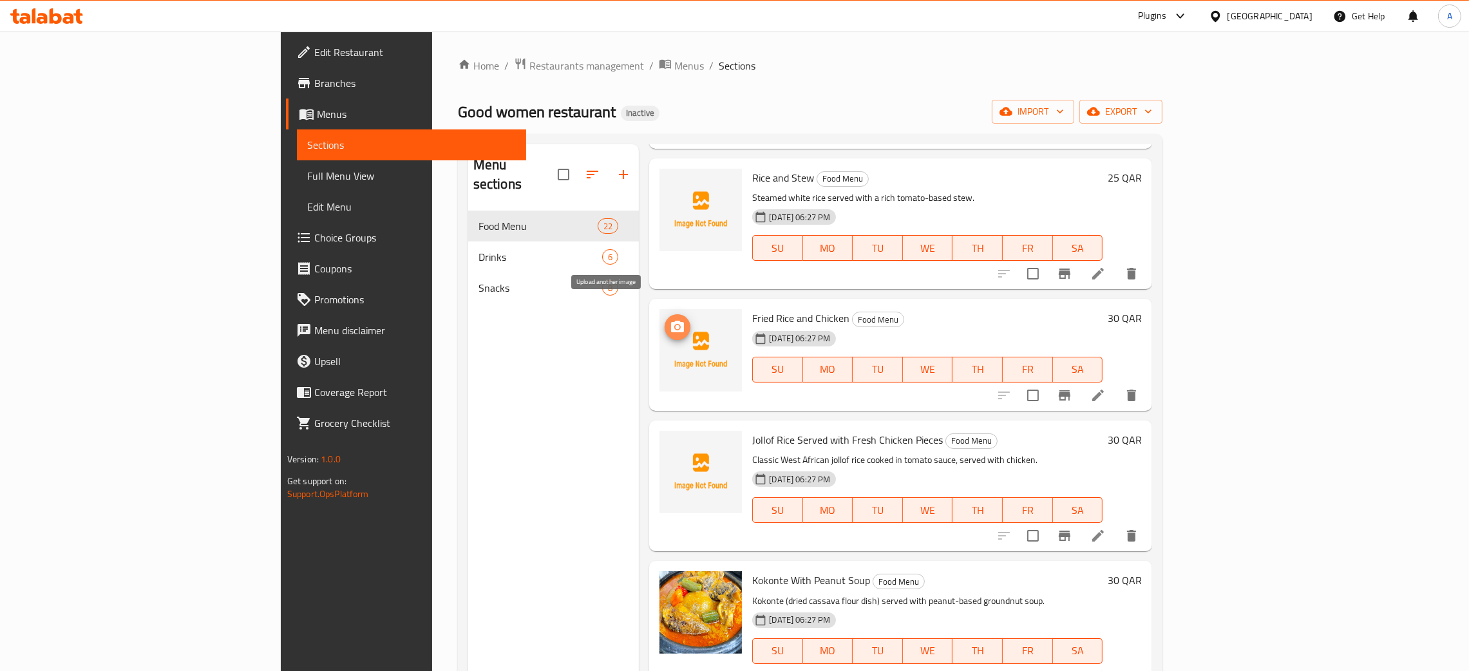
click at [676, 325] on circle "upload picture" at bounding box center [678, 327] width 4 height 4
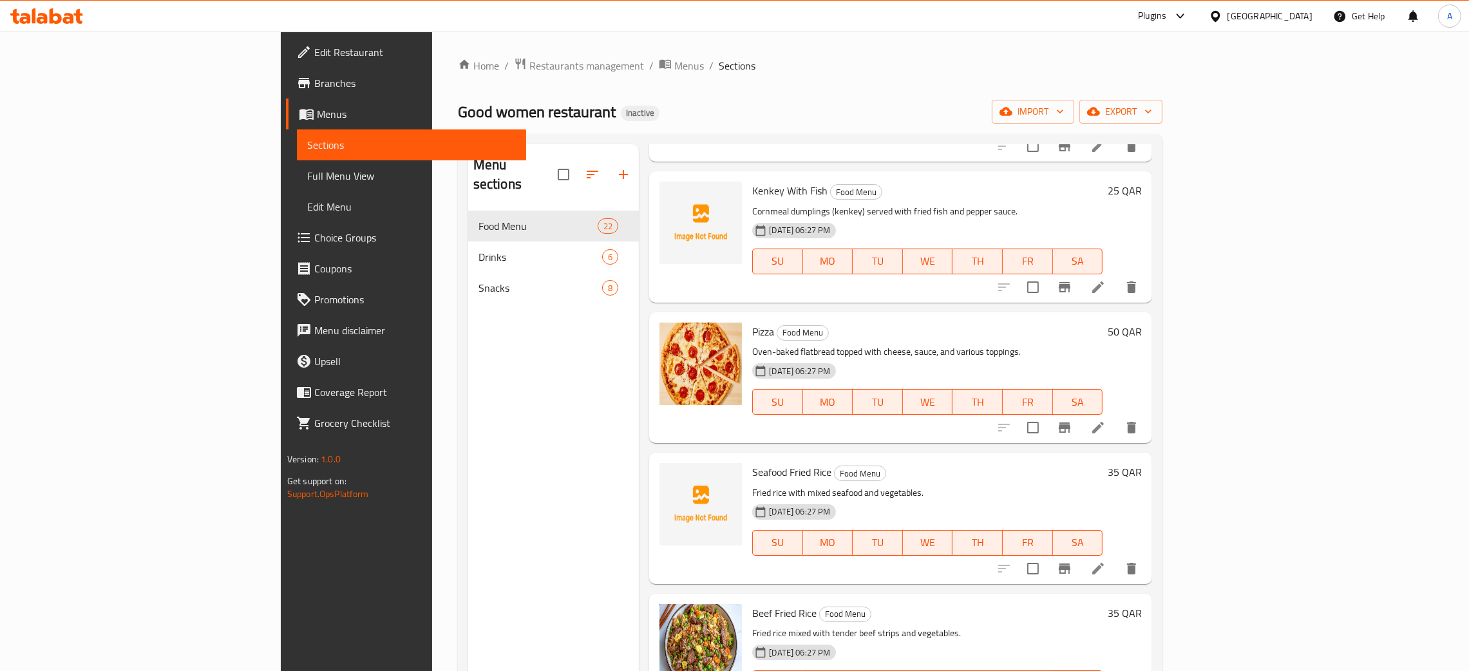
scroll to position [1827, 0]
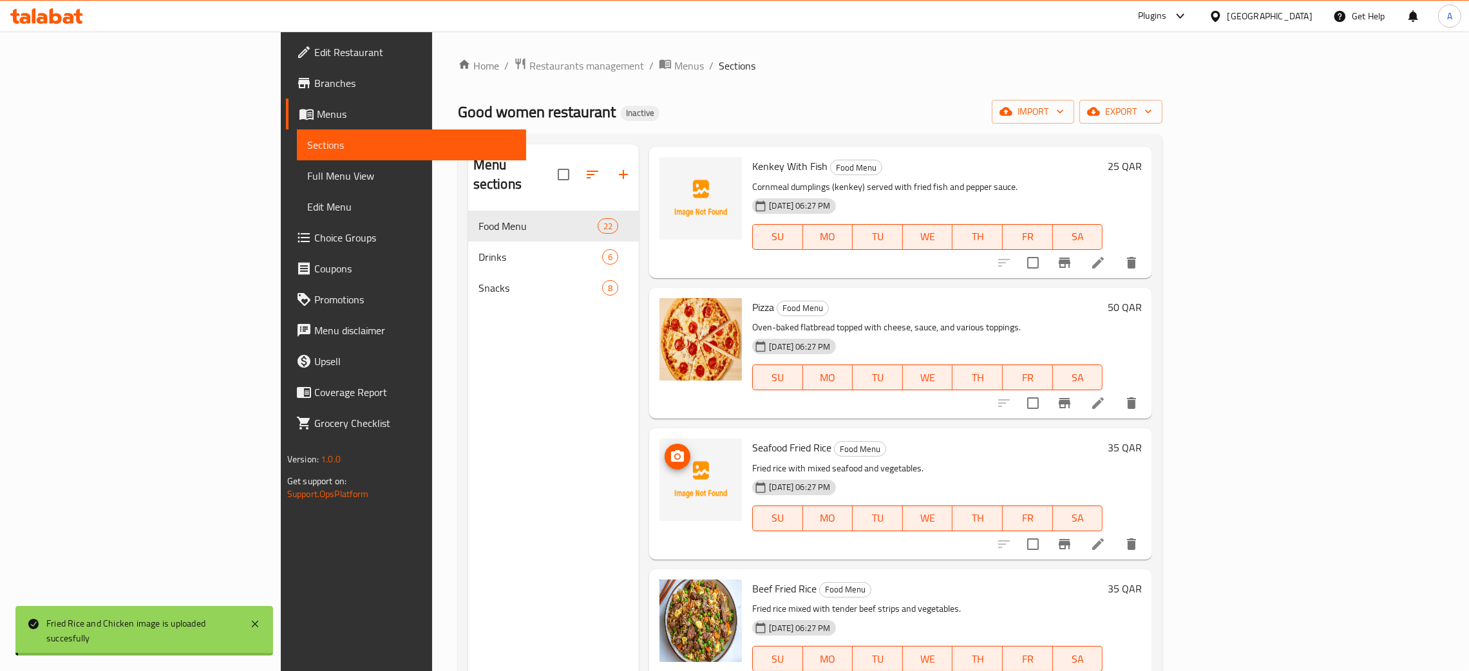
click at [671, 450] on icon "upload picture" at bounding box center [677, 456] width 13 height 12
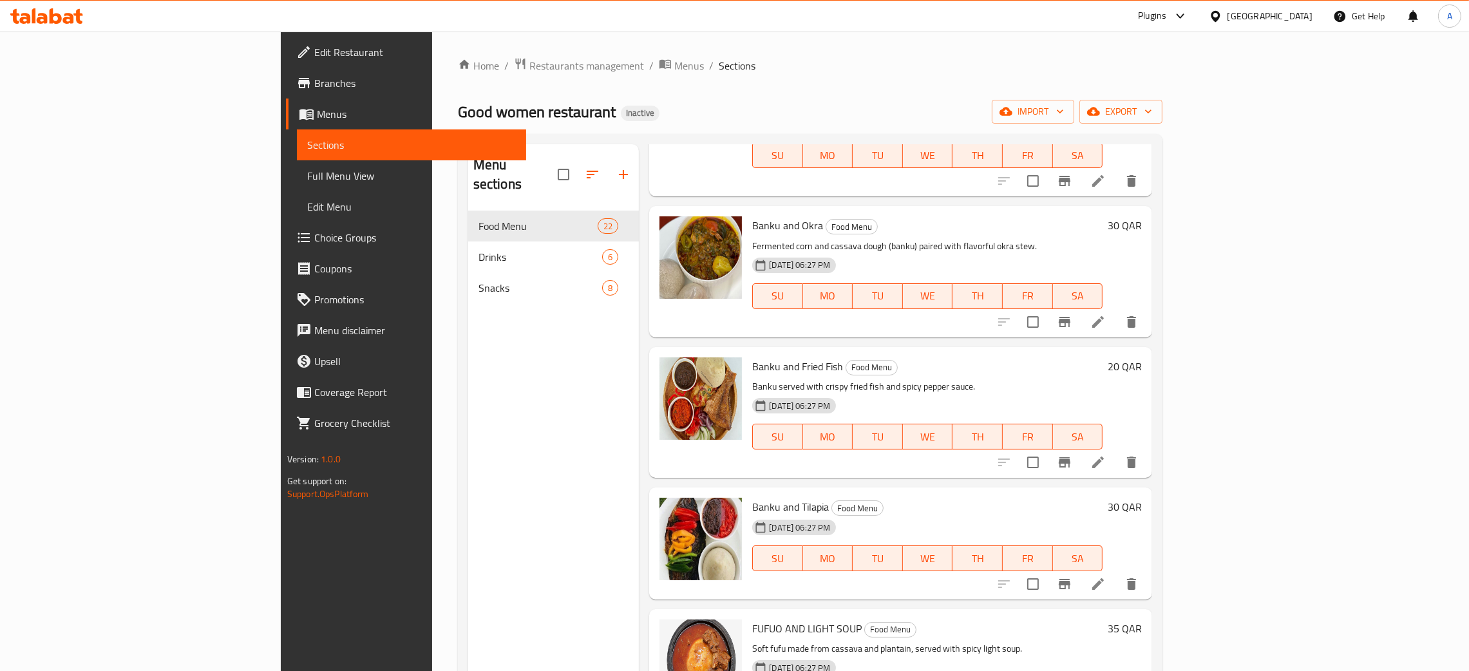
scroll to position [0, 0]
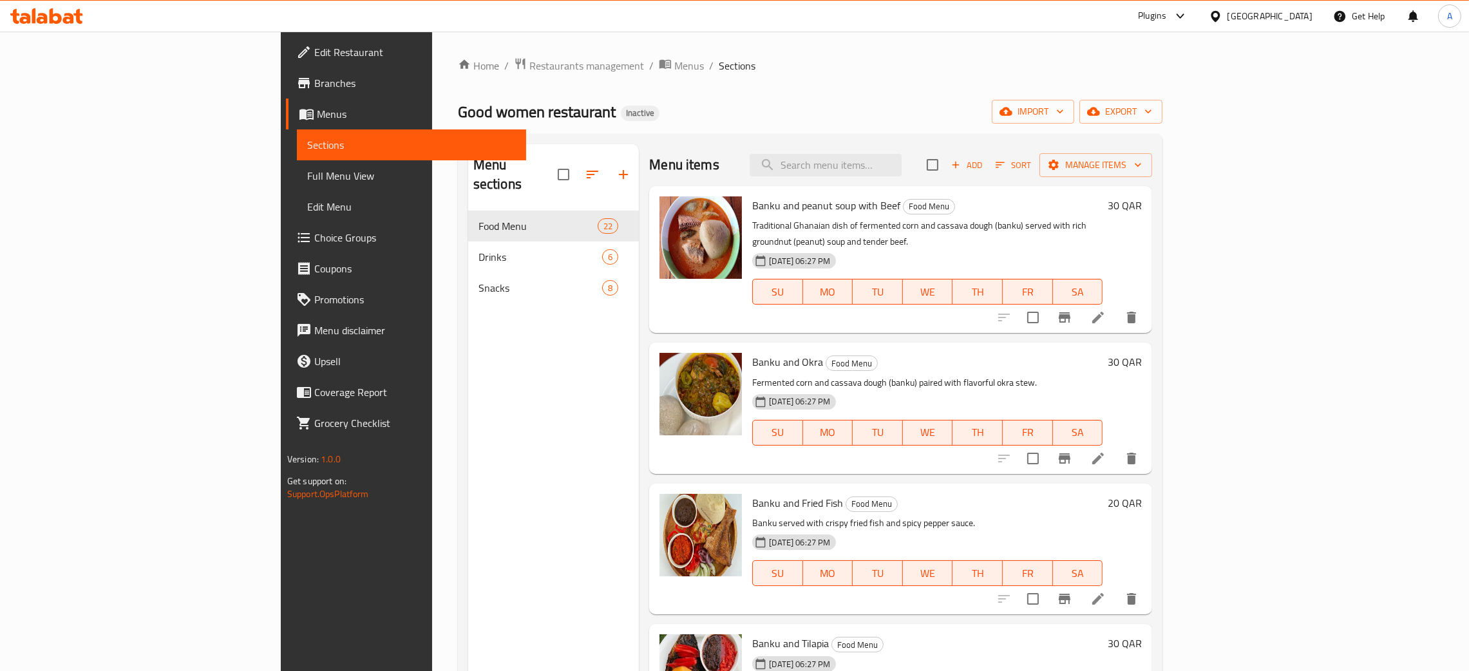
click at [314, 56] on span "Edit Restaurant" at bounding box center [415, 51] width 202 height 15
